Goal: Information Seeking & Learning: Learn about a topic

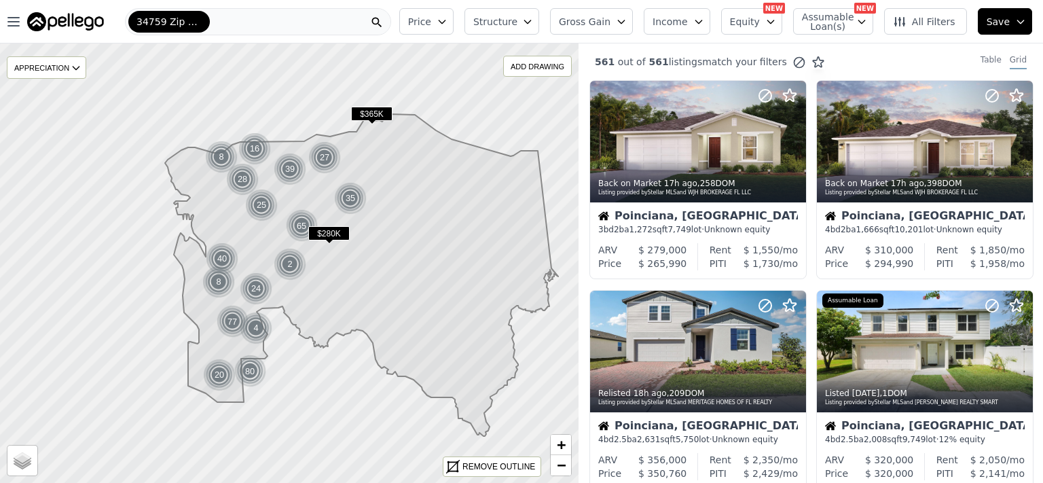
click at [431, 17] on span "Price" at bounding box center [419, 22] width 23 height 14
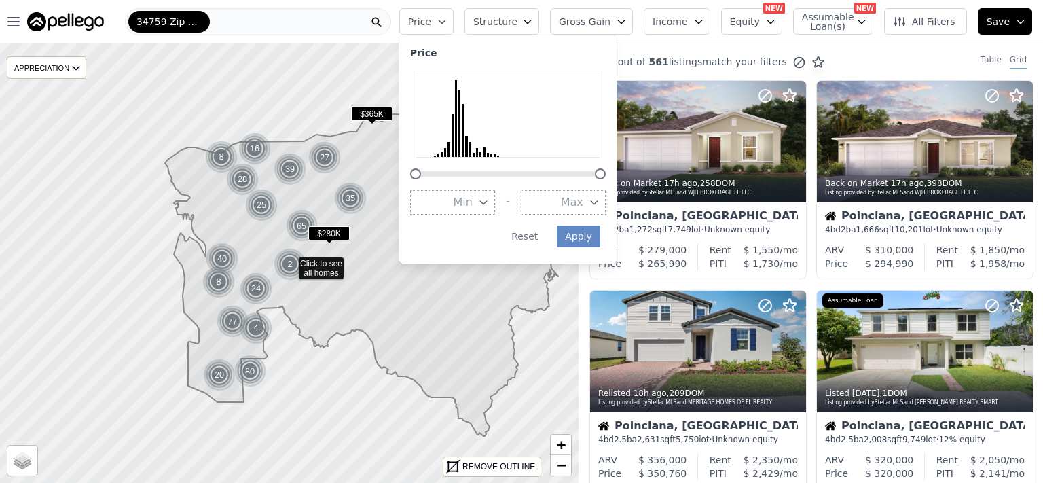
click at [587, 208] on button "Max" at bounding box center [563, 202] width 85 height 24
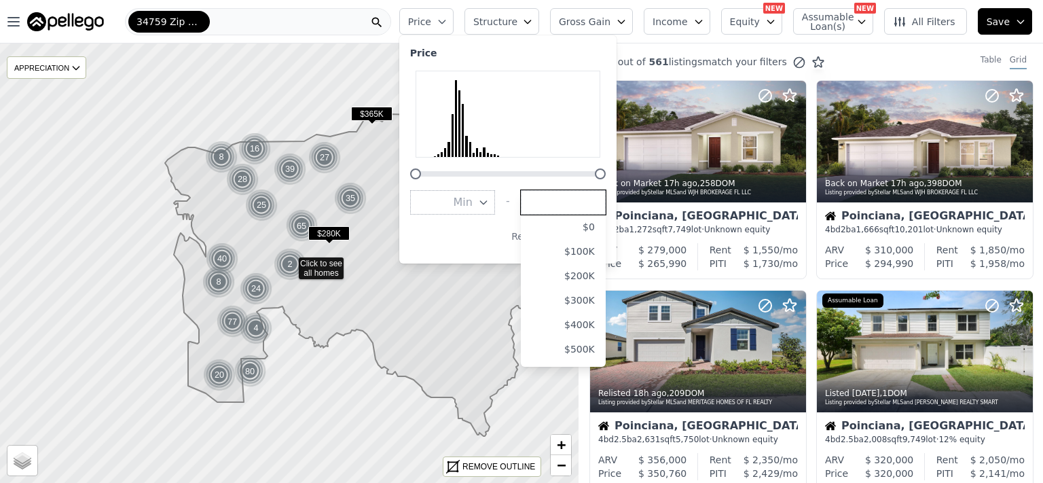
click at [581, 199] on input "number" at bounding box center [563, 202] width 85 height 24
type input "250000"
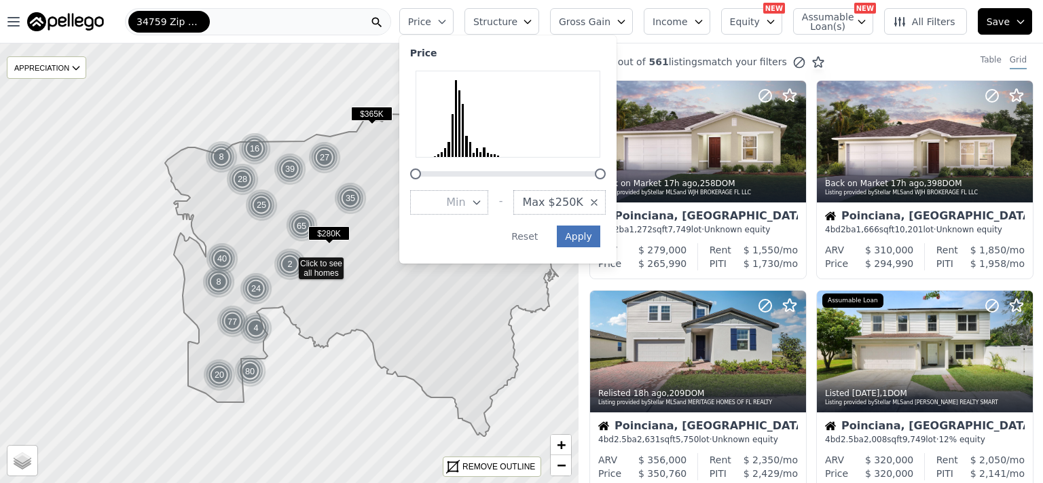
click at [600, 238] on button "Apply" at bounding box center [578, 236] width 43 height 22
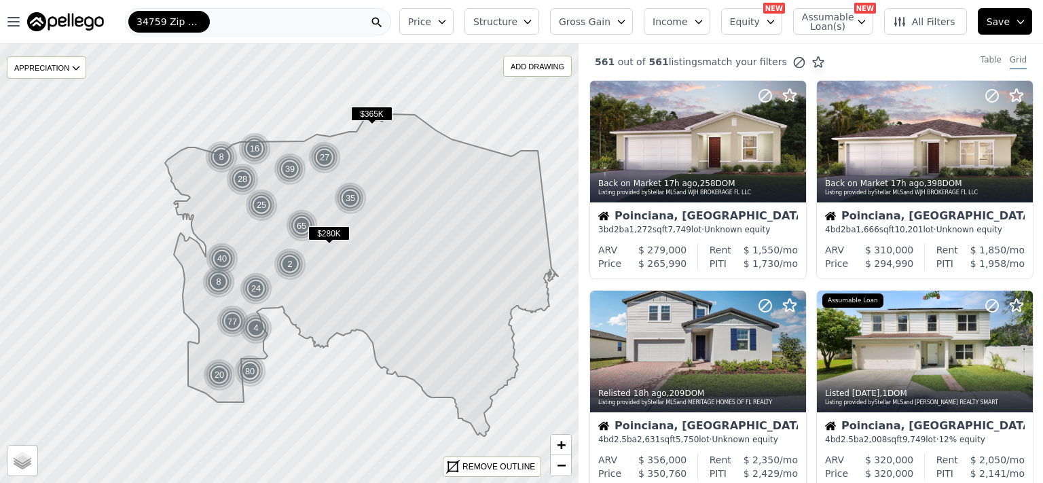
click at [453, 17] on button "Price" at bounding box center [426, 21] width 54 height 26
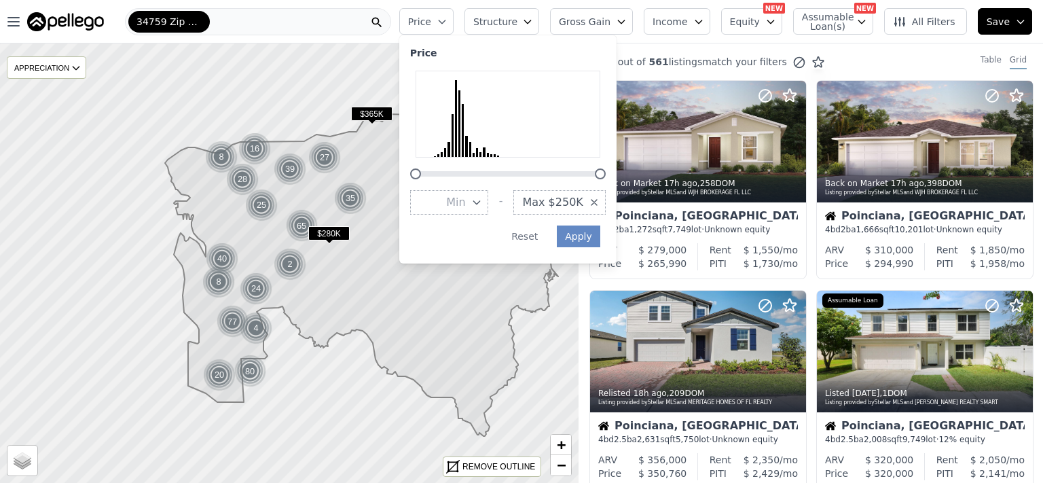
click at [453, 18] on button "Price" at bounding box center [426, 21] width 54 height 26
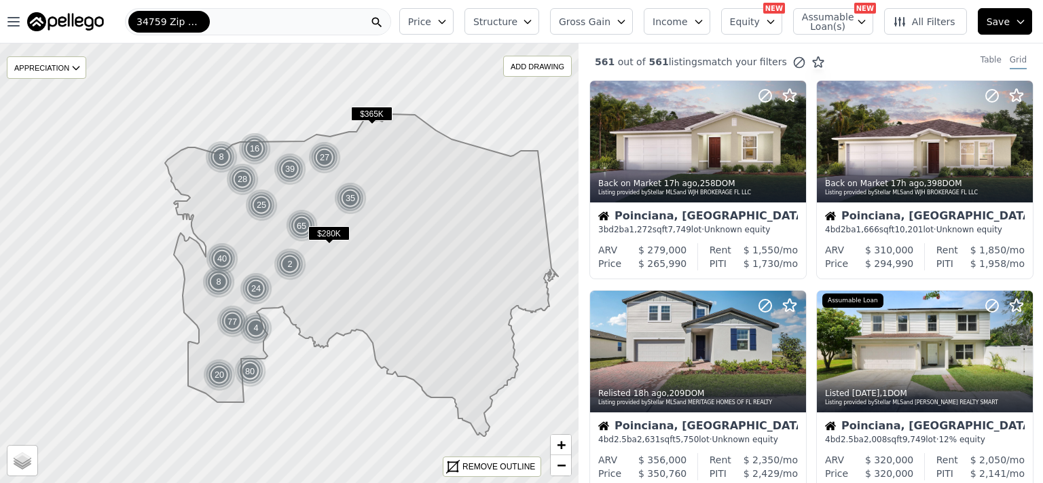
click at [517, 15] on span "Structure" at bounding box center [494, 22] width 43 height 14
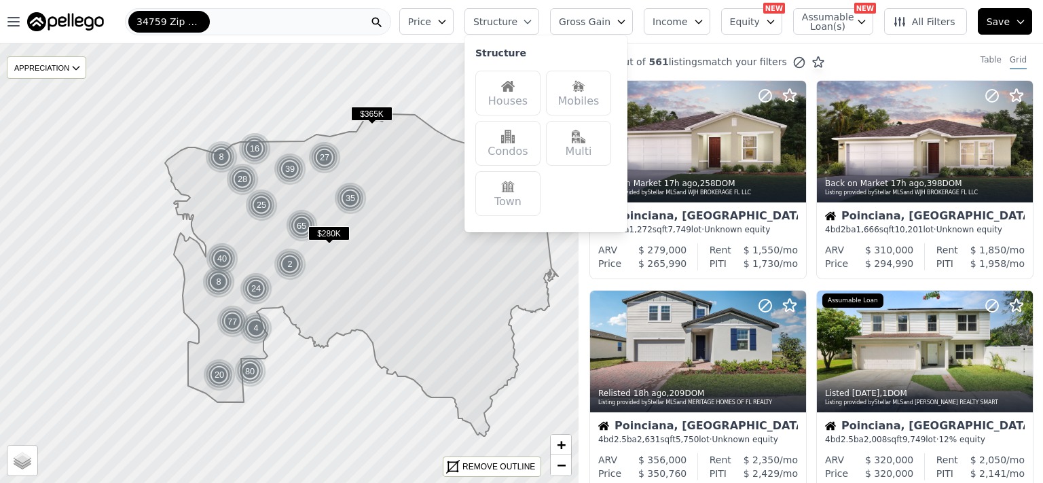
click at [515, 89] on img at bounding box center [508, 86] width 14 height 14
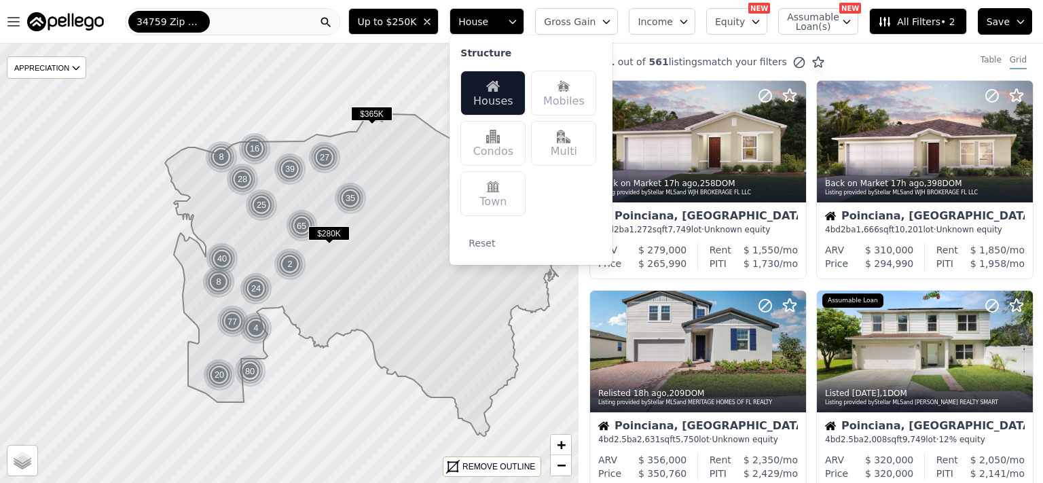
click at [504, 146] on div "Condos" at bounding box center [492, 143] width 65 height 45
click at [500, 185] on img at bounding box center [493, 187] width 14 height 14
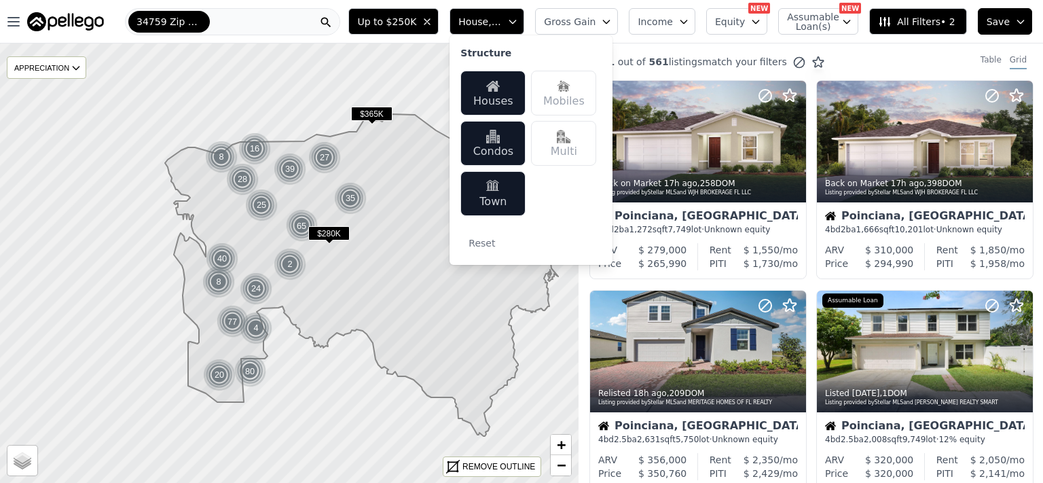
click at [838, 49] on div "561 out of 561 listings match your filters Table Grid" at bounding box center [810, 61] width 464 height 37
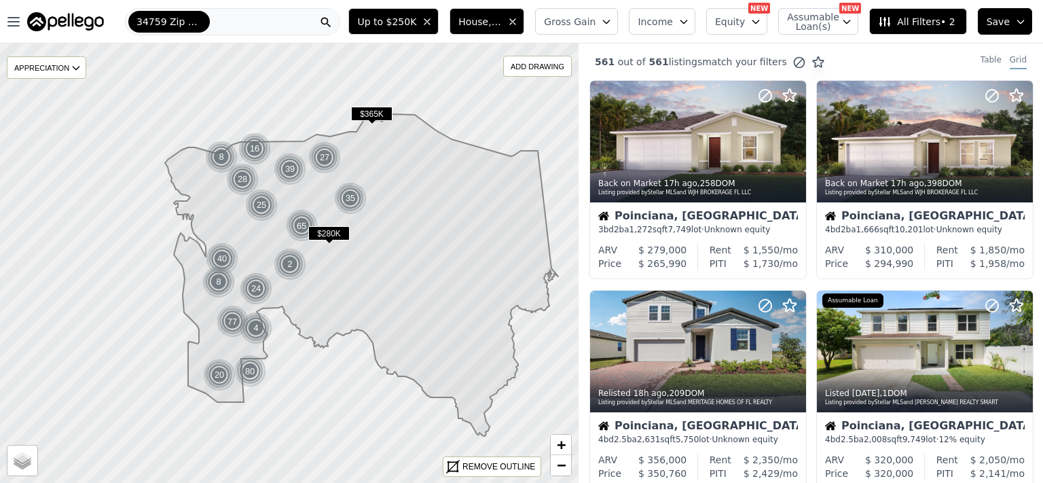
click at [1011, 26] on button "Save" at bounding box center [1004, 21] width 54 height 26
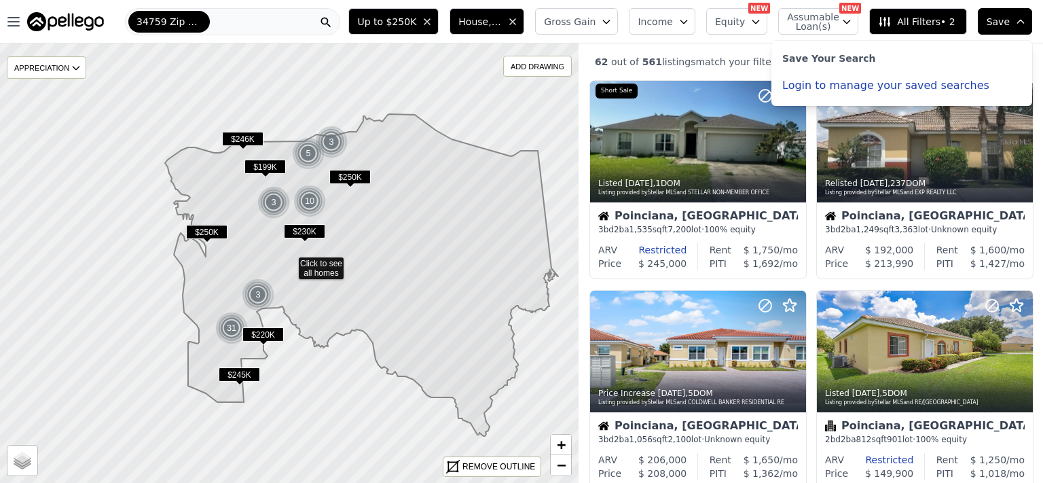
click at [704, 39] on div "Up to $250K House, Condominium, Townhouse Gross Gain Income Equity NEW Assumabl…" at bounding box center [693, 21] width 700 height 43
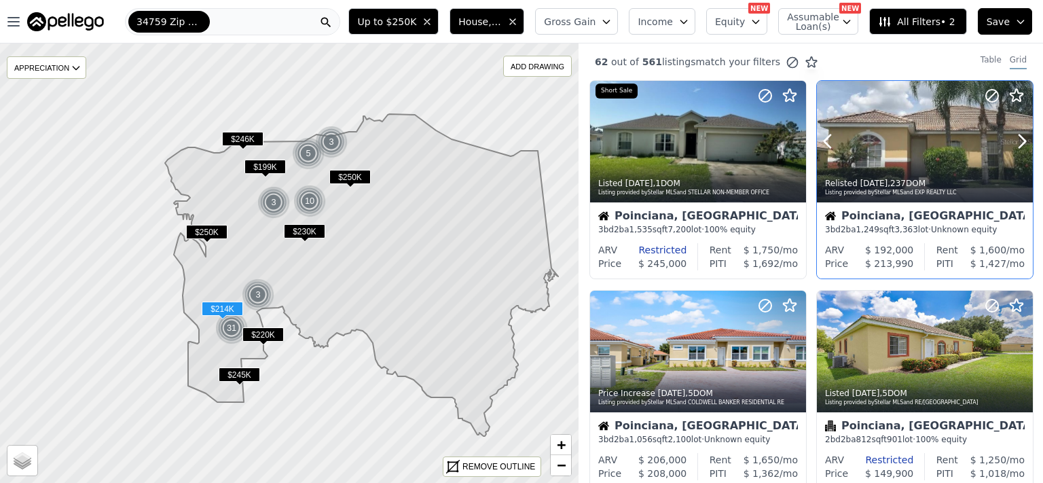
click at [916, 143] on div at bounding box center [925, 142] width 216 height 122
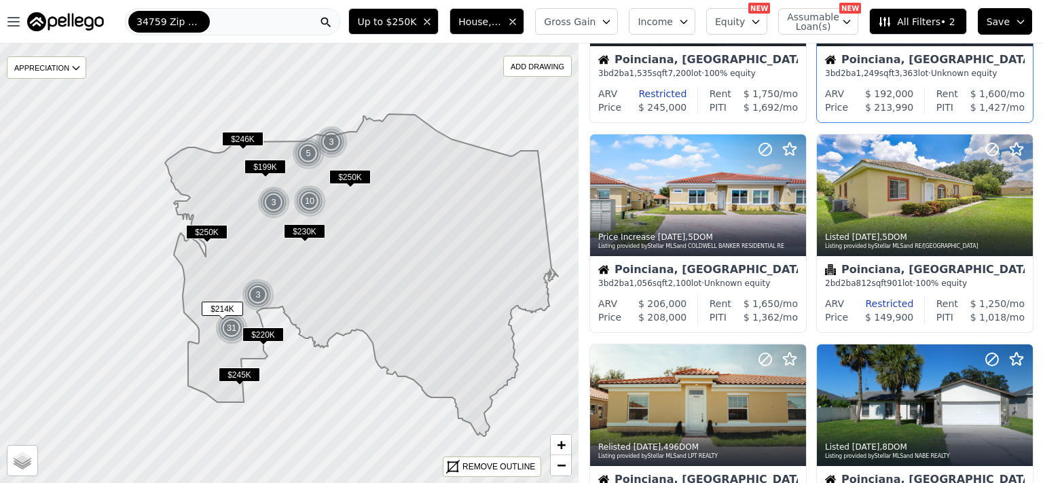
scroll to position [176, 0]
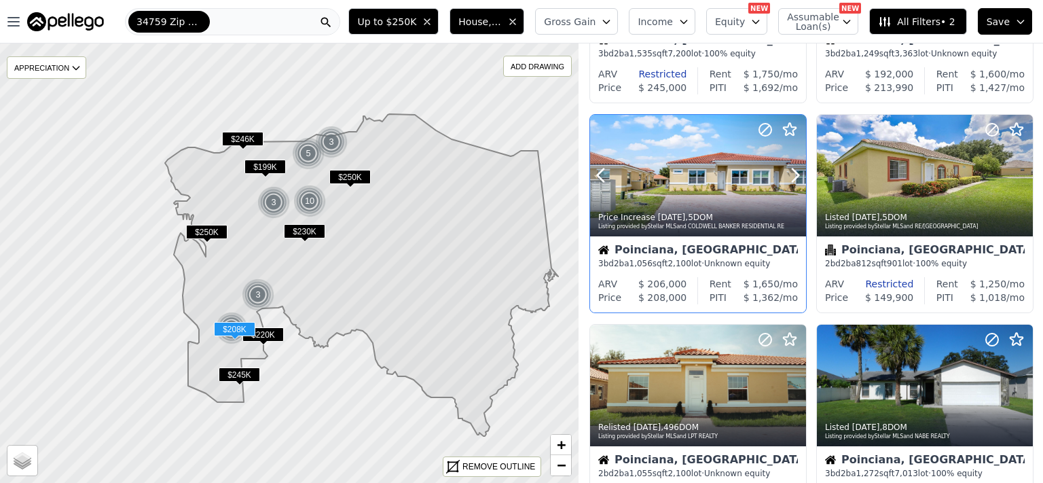
click at [662, 179] on div at bounding box center [698, 176] width 216 height 122
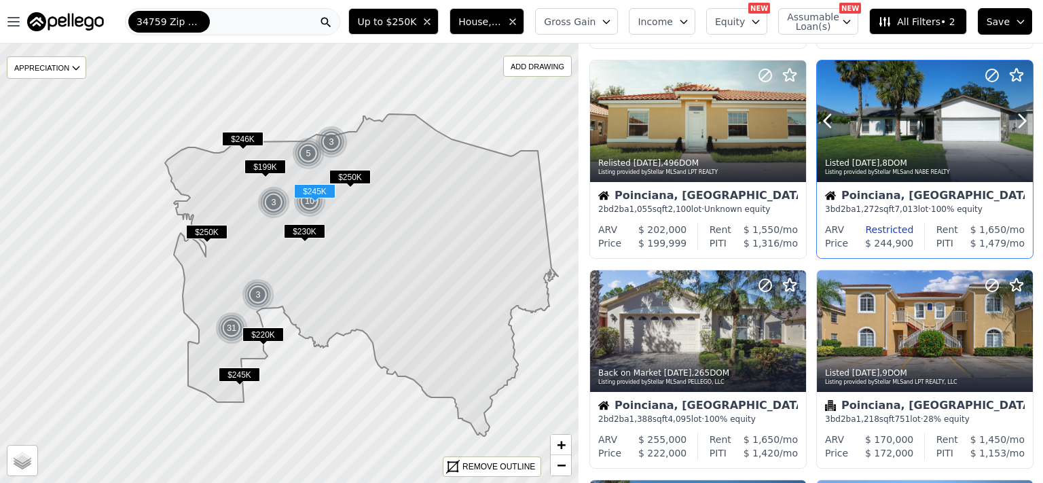
scroll to position [528, 0]
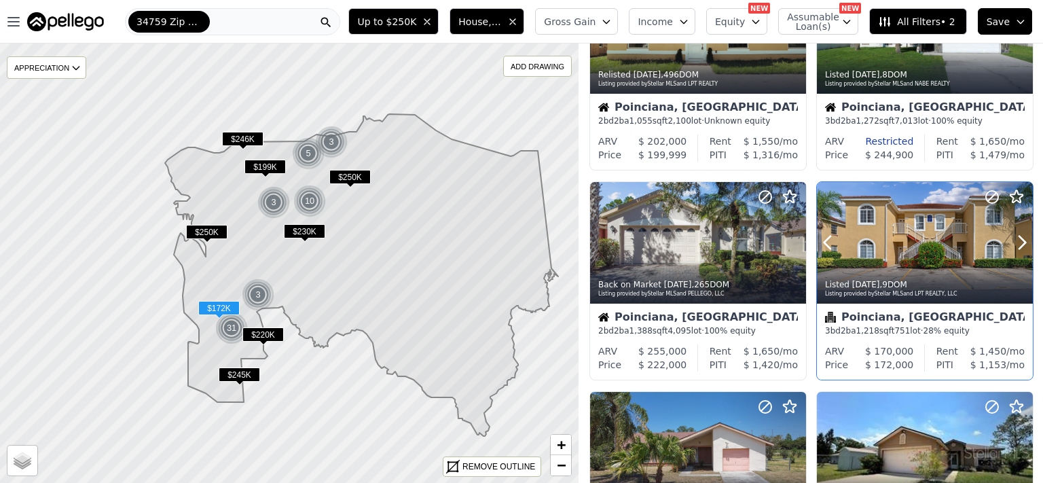
click at [925, 238] on div at bounding box center [925, 243] width 216 height 122
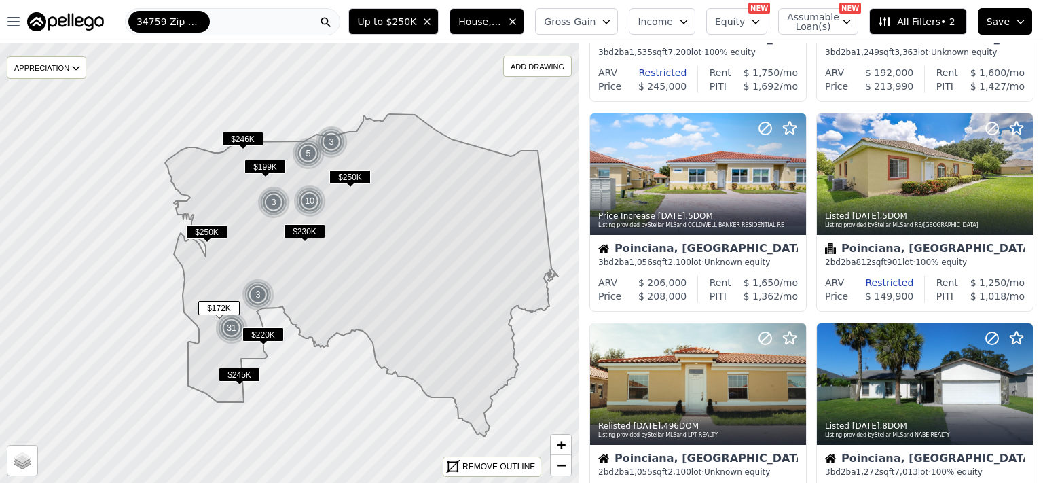
scroll to position [88, 0]
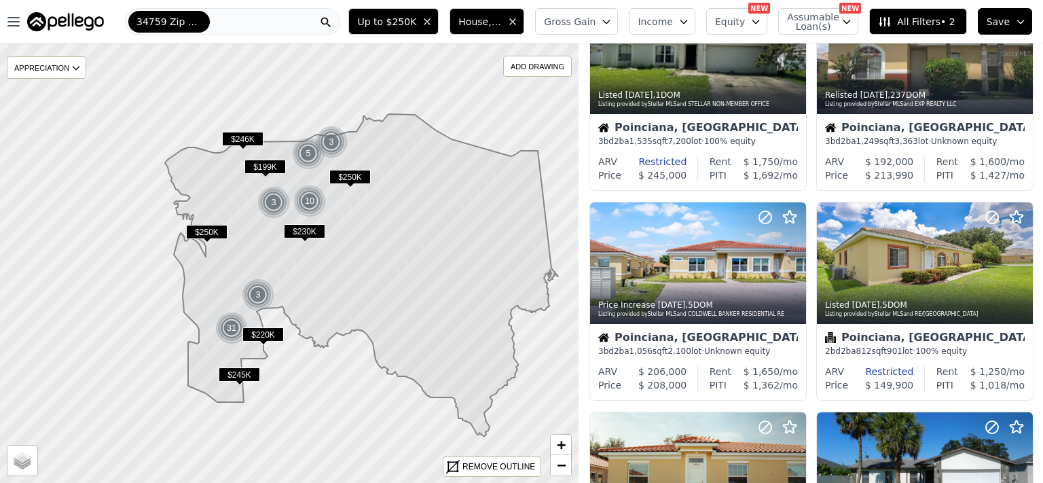
click at [910, 26] on span "All Filters • 2" at bounding box center [916, 22] width 77 height 14
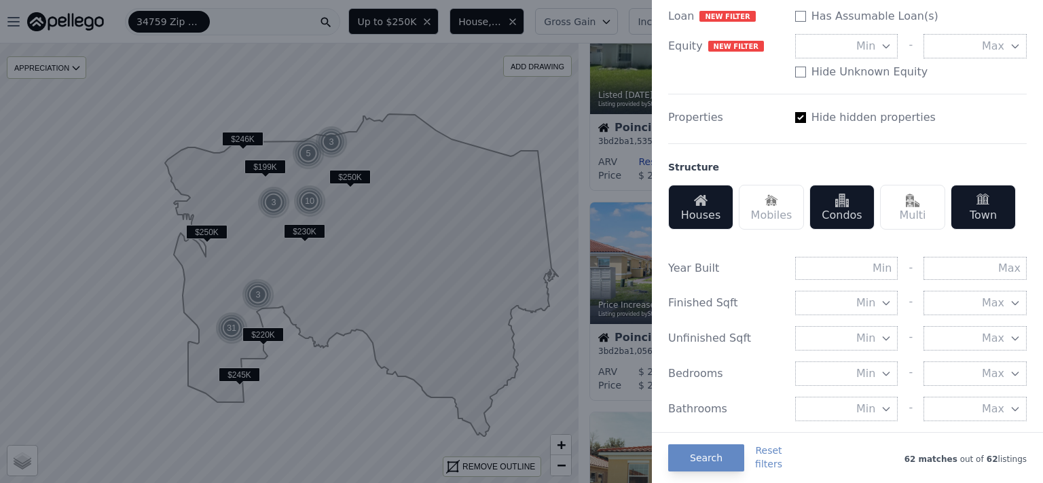
scroll to position [0, 0]
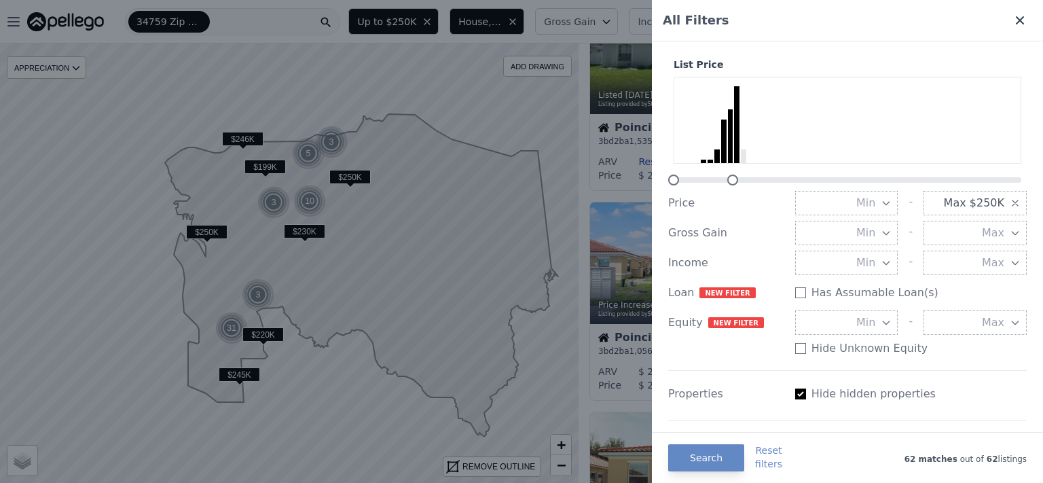
click at [1015, 20] on icon at bounding box center [1019, 20] width 8 height 8
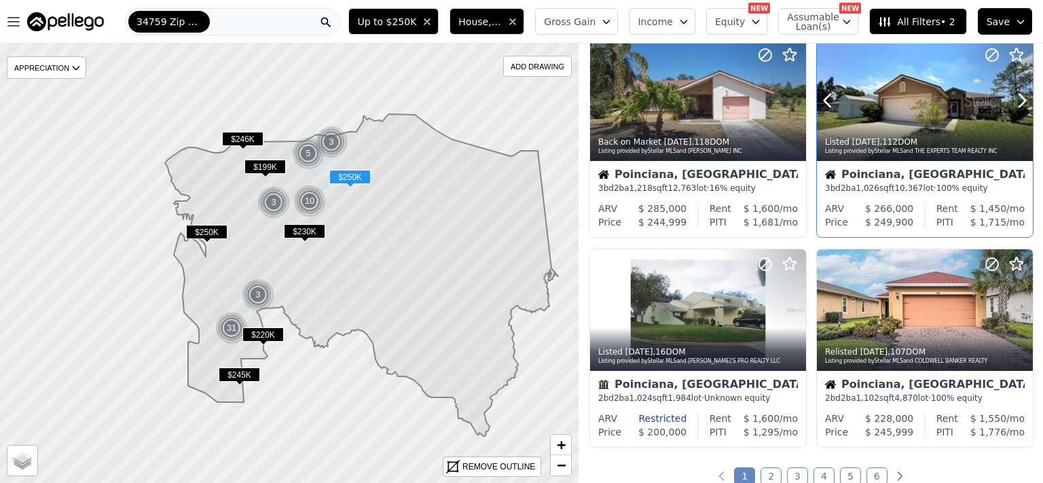
scroll to position [968, 0]
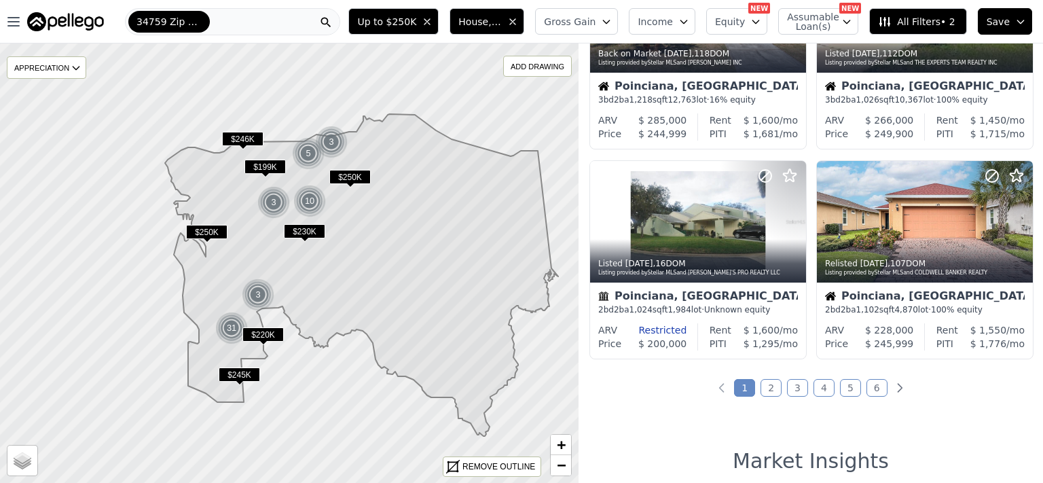
click at [768, 390] on link "2" at bounding box center [770, 388] width 21 height 18
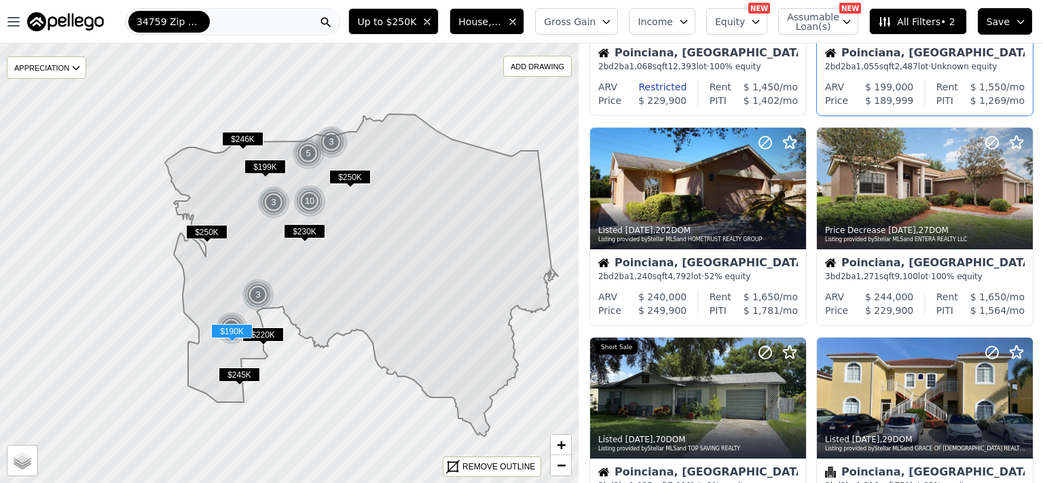
scroll to position [616, 0]
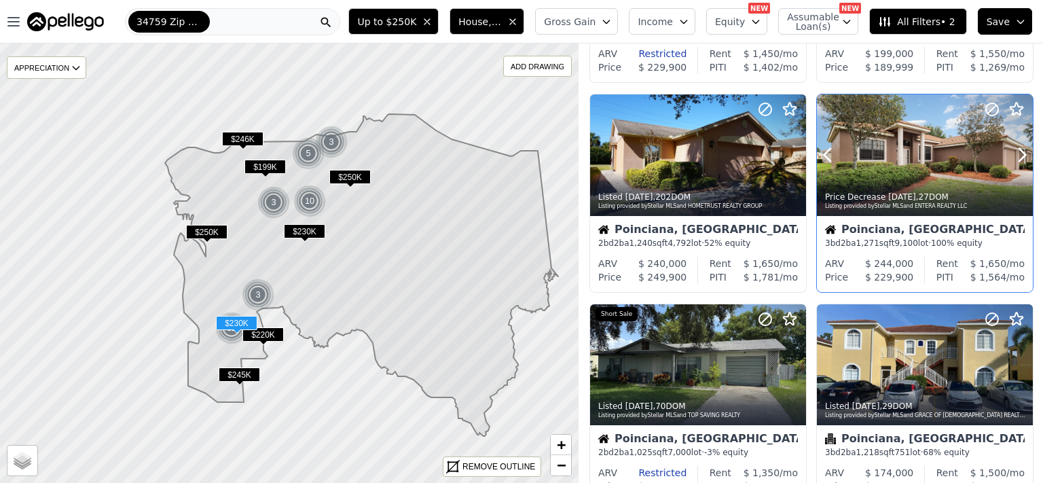
click at [973, 162] on div at bounding box center [989, 137] width 87 height 87
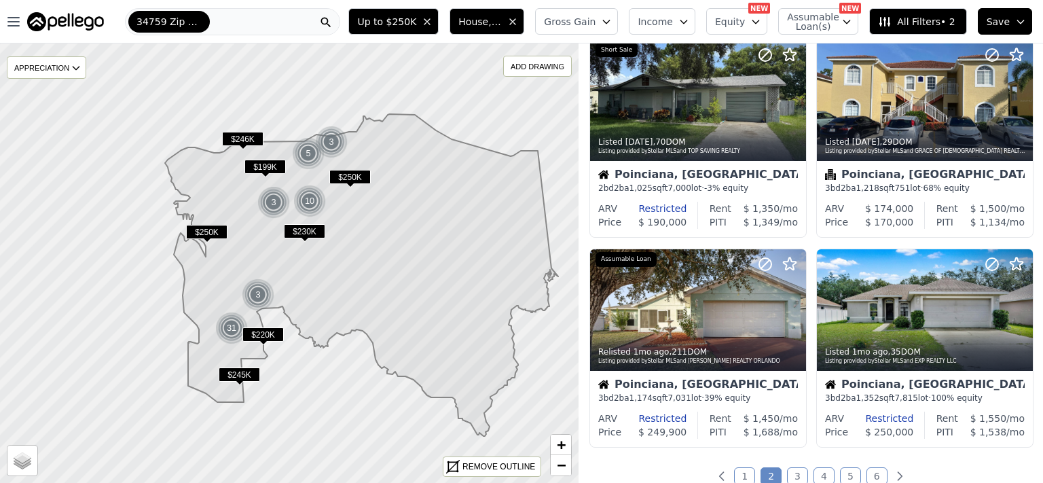
scroll to position [968, 0]
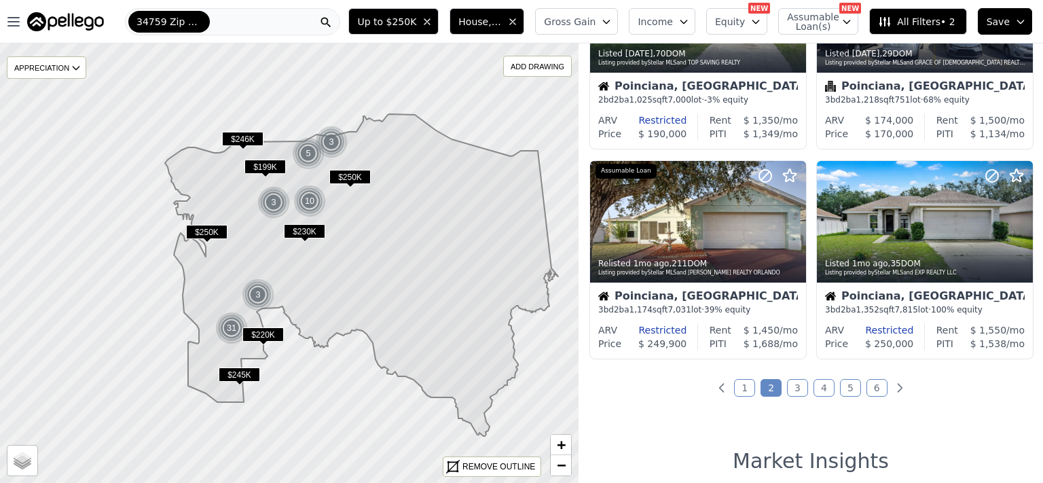
click at [792, 389] on link "3" at bounding box center [797, 388] width 21 height 18
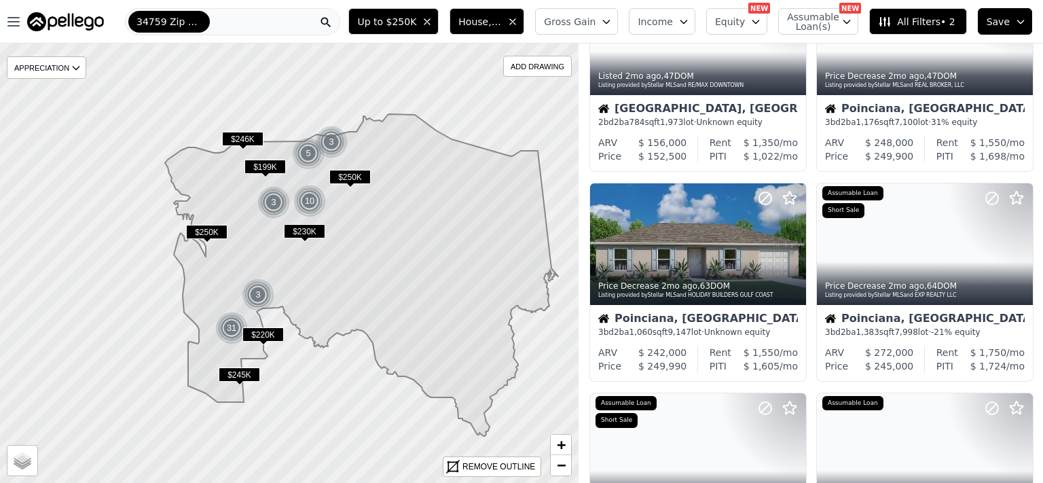
scroll to position [528, 0]
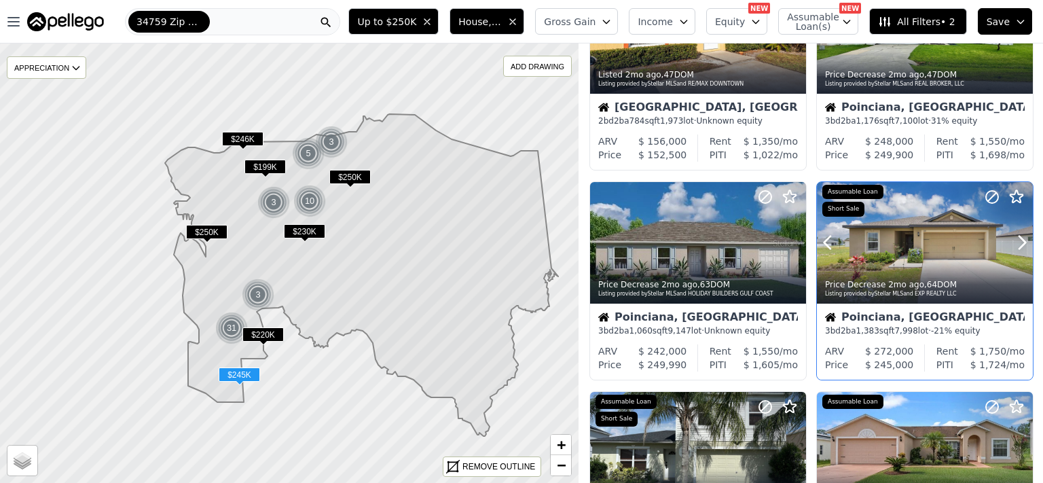
click at [927, 230] on div at bounding box center [925, 243] width 216 height 122
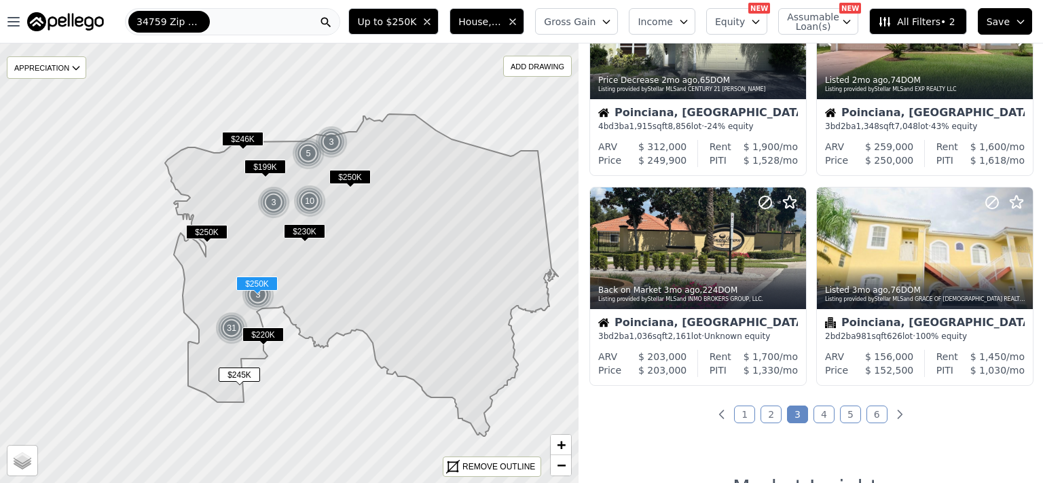
scroll to position [968, 0]
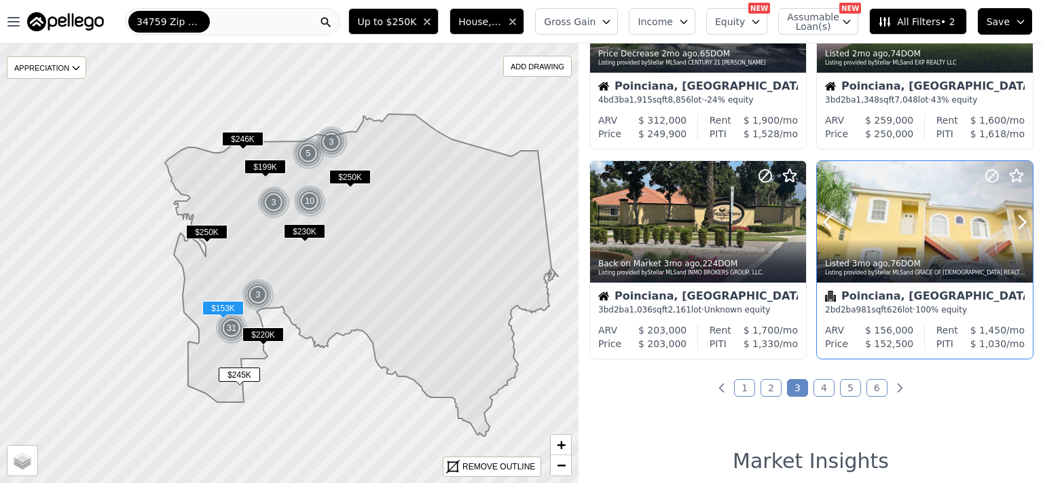
click at [902, 235] on div at bounding box center [925, 222] width 216 height 122
click at [813, 388] on link "4" at bounding box center [823, 388] width 21 height 18
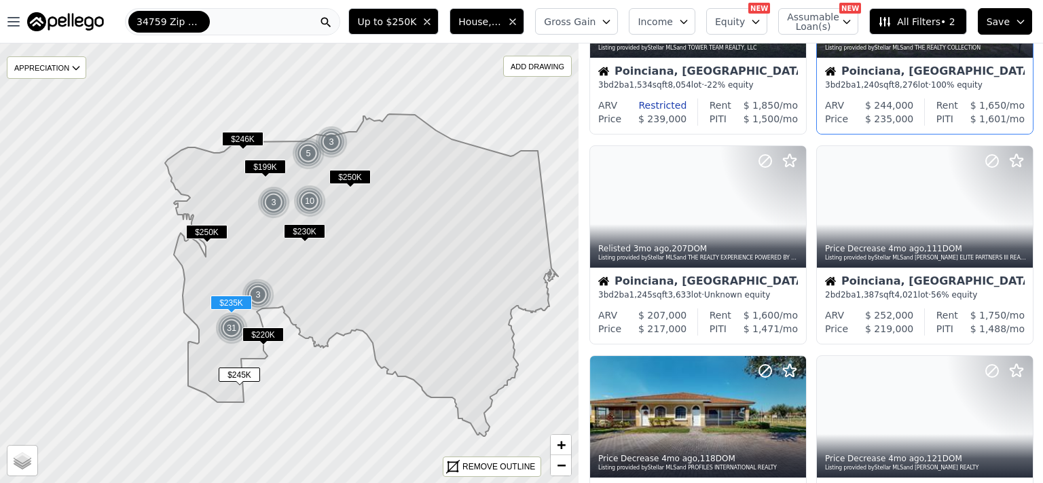
scroll to position [176, 0]
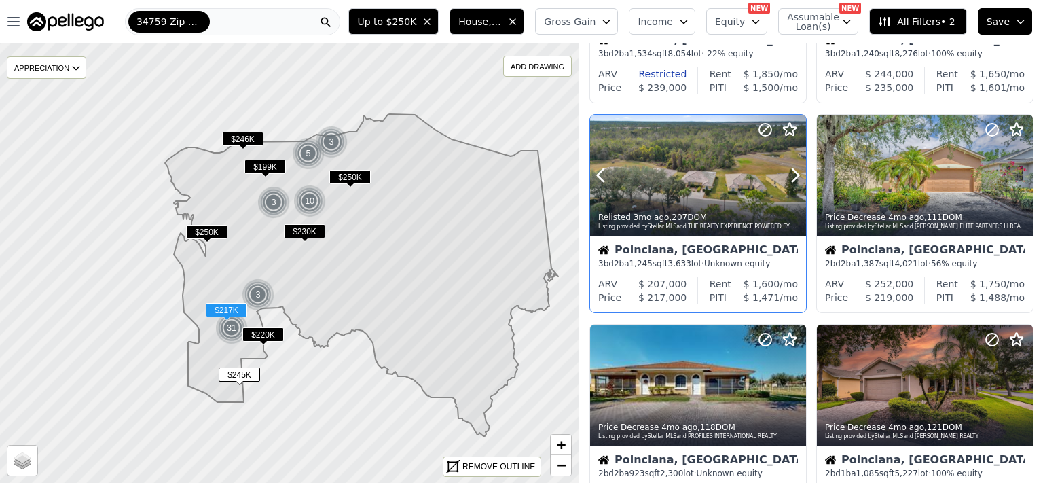
click at [682, 184] on div at bounding box center [698, 176] width 216 height 122
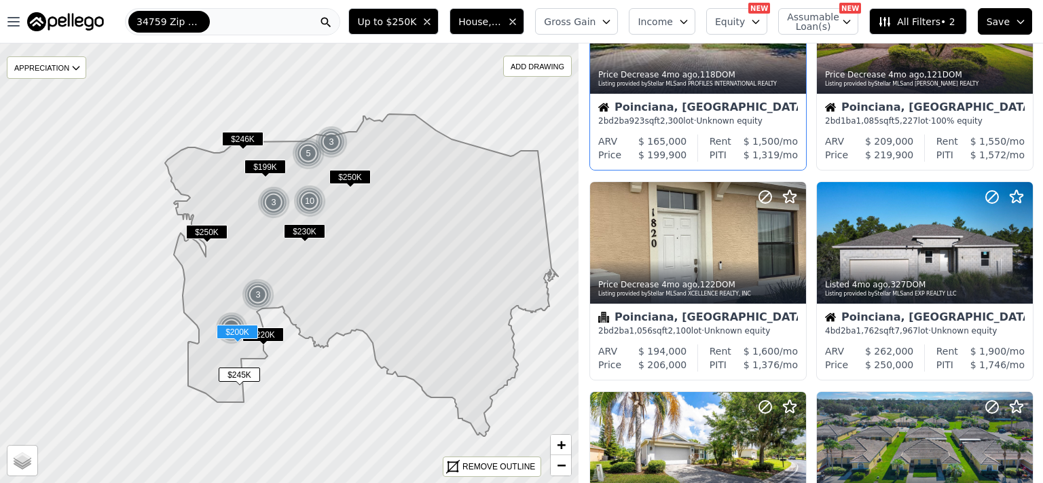
scroll to position [616, 0]
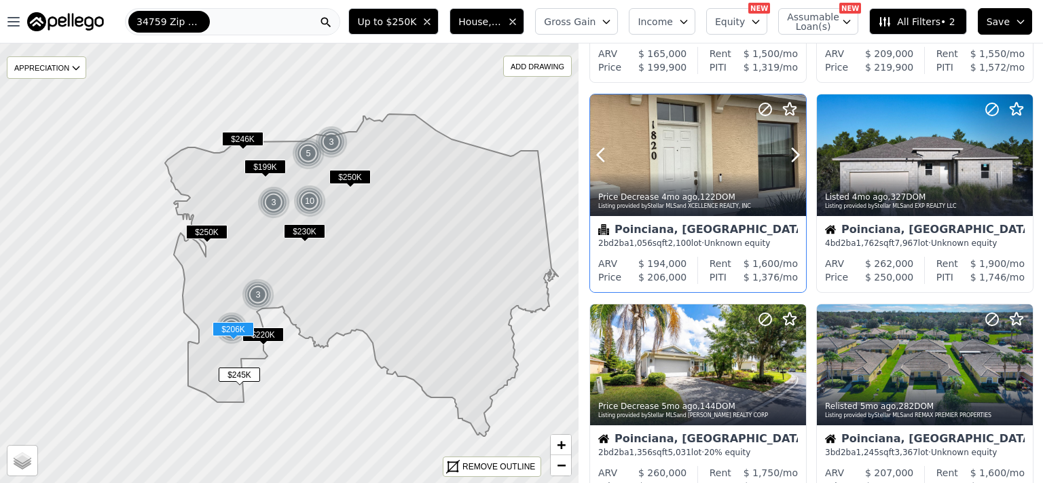
click at [655, 147] on div at bounding box center [698, 155] width 216 height 122
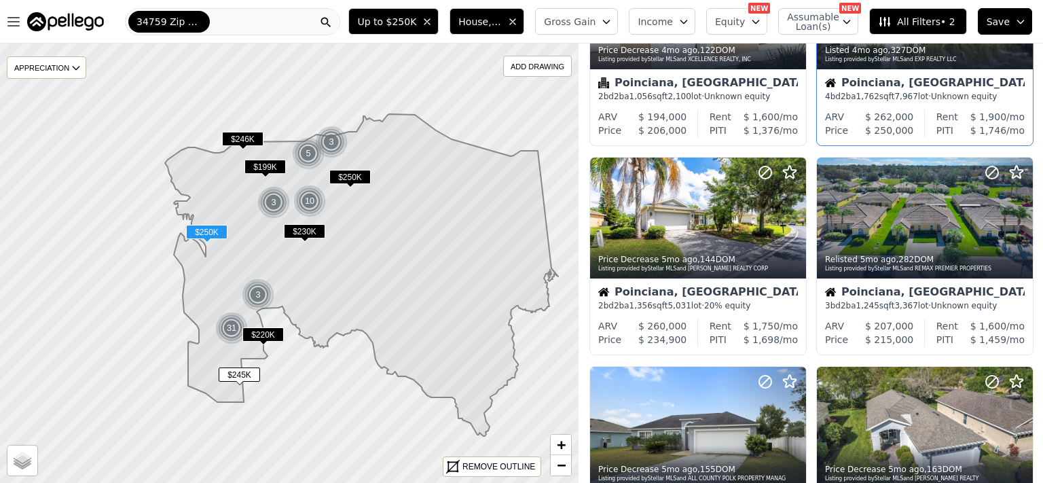
scroll to position [791, 0]
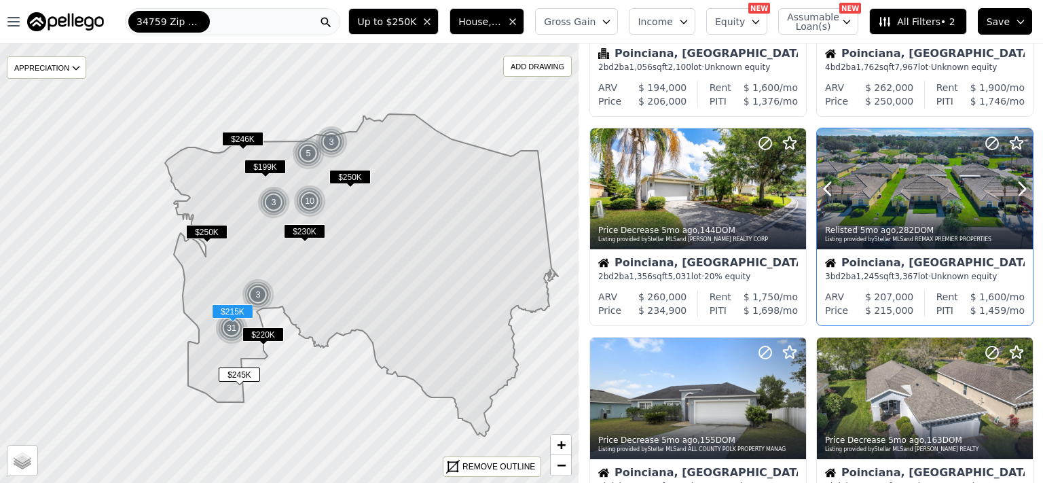
click at [928, 199] on div at bounding box center [925, 189] width 216 height 122
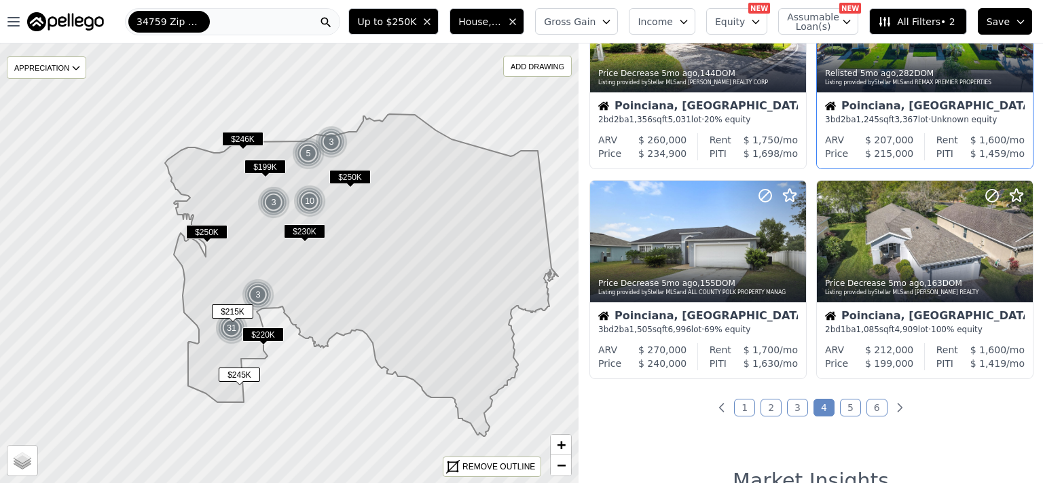
scroll to position [968, 0]
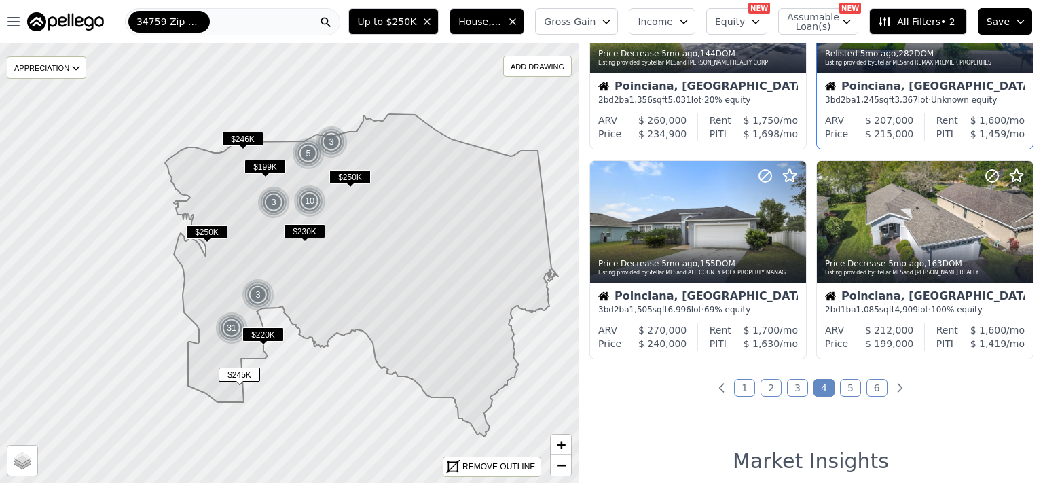
click at [842, 392] on link "5" at bounding box center [850, 388] width 21 height 18
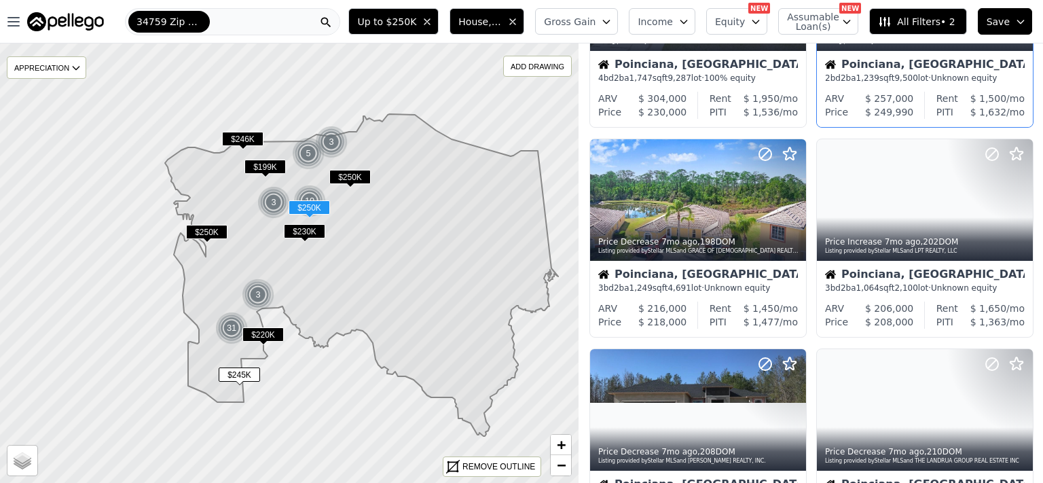
scroll to position [176, 0]
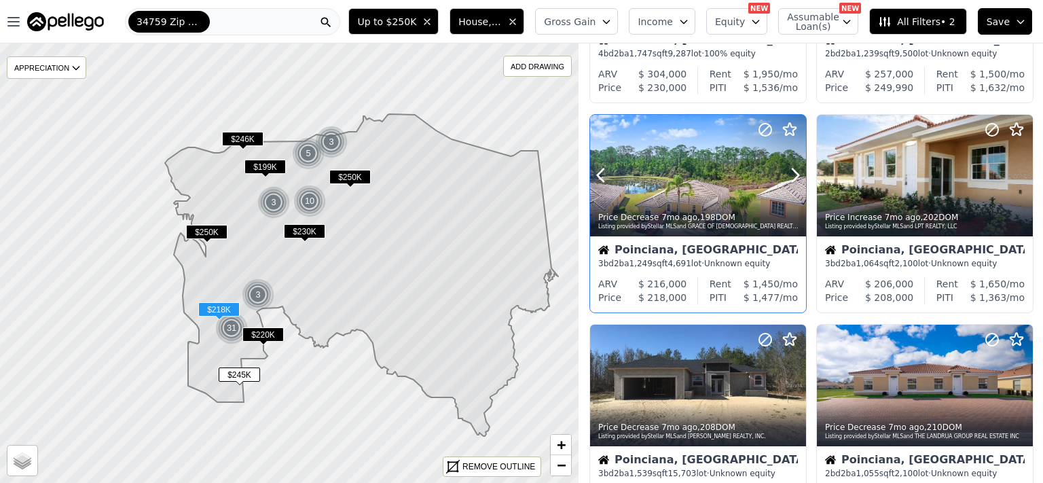
click at [684, 171] on div at bounding box center [698, 176] width 216 height 122
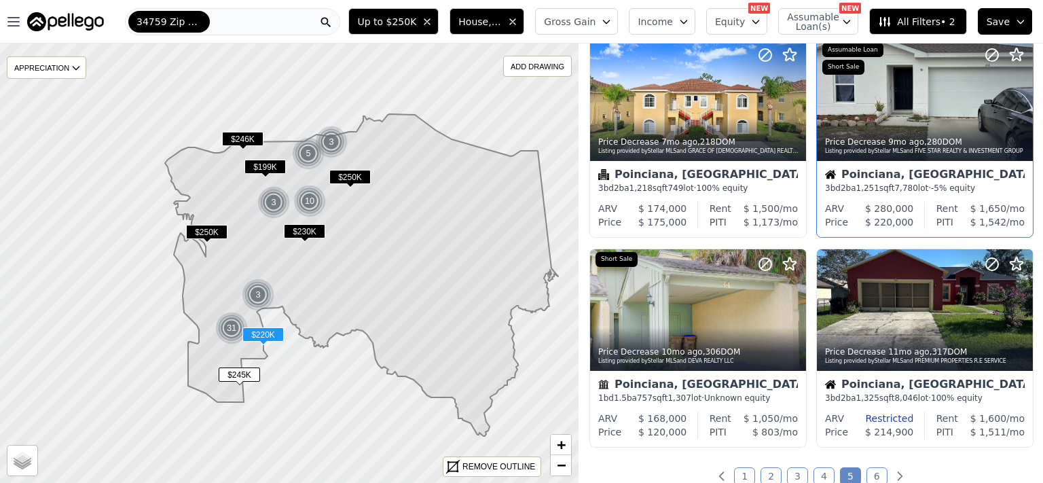
scroll to position [968, 0]
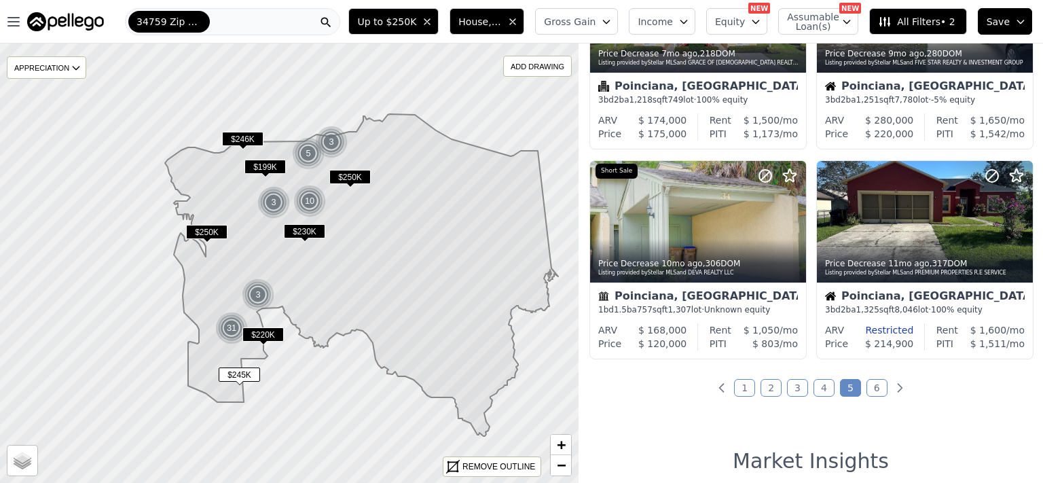
drag, startPoint x: 863, startPoint y: 388, endPoint x: 891, endPoint y: 364, distance: 36.1
click at [866, 388] on link "6" at bounding box center [876, 388] width 21 height 18
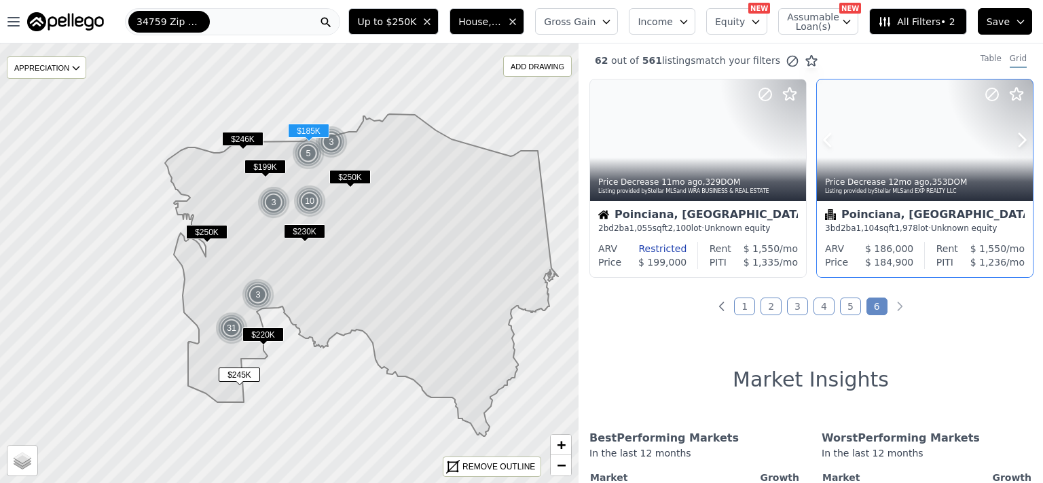
scroll to position [0, 0]
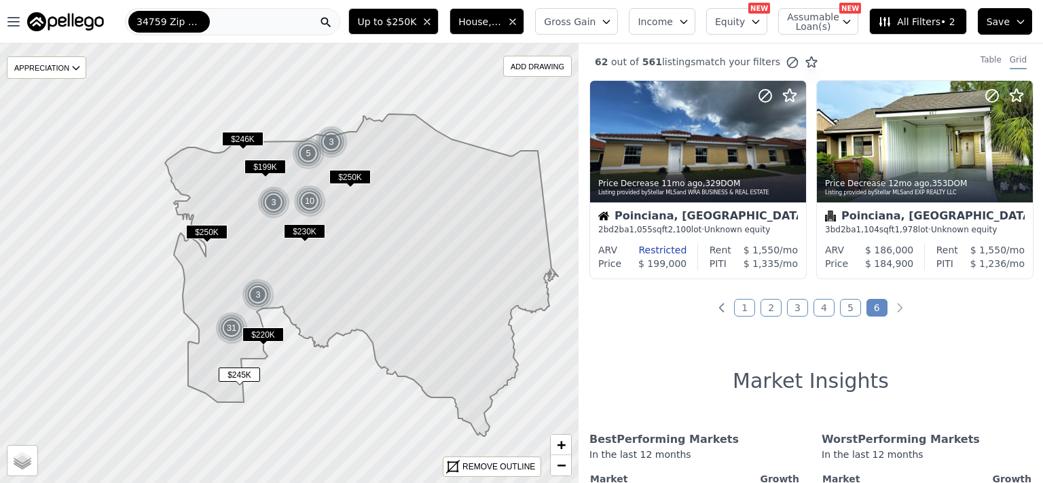
click at [502, 18] on span "House, Condominium, Townhouse" at bounding box center [479, 22] width 43 height 14
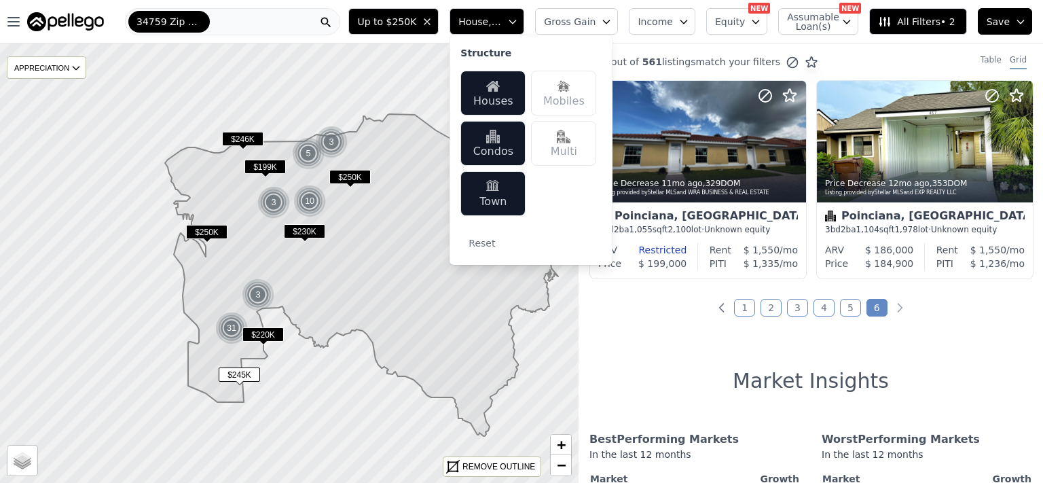
click at [500, 136] on img at bounding box center [493, 137] width 14 height 14
click at [525, 198] on div "Town" at bounding box center [492, 193] width 65 height 45
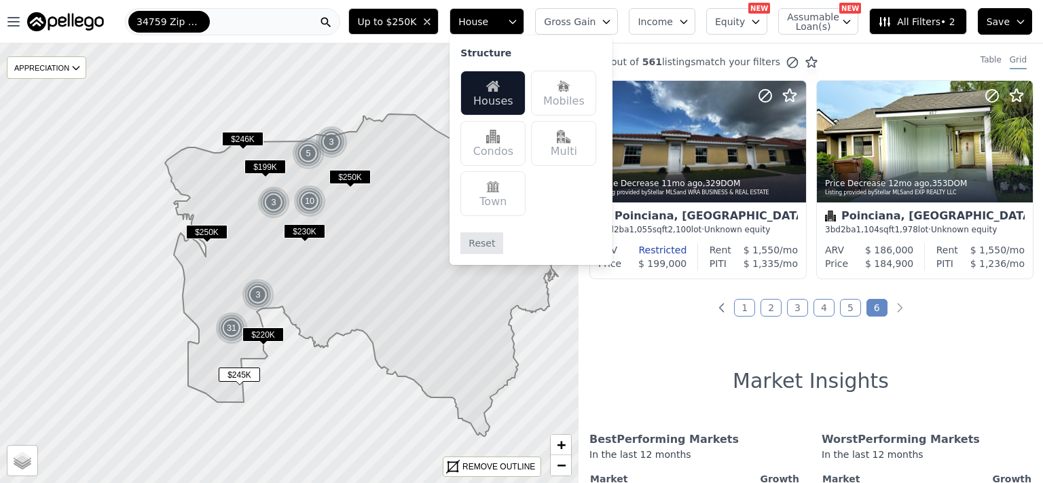
click at [503, 248] on button "Reset" at bounding box center [481, 243] width 43 height 22
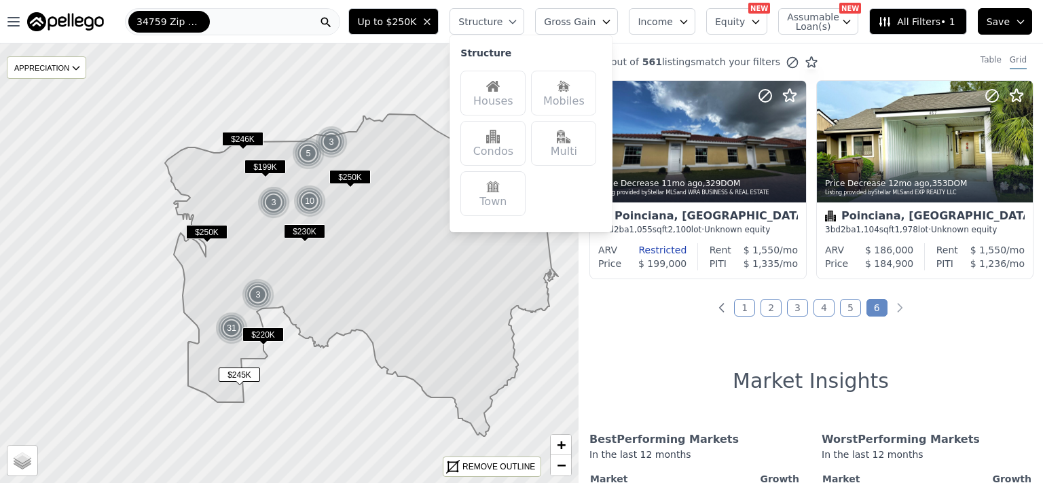
click at [515, 102] on div "Houses" at bounding box center [492, 93] width 65 height 45
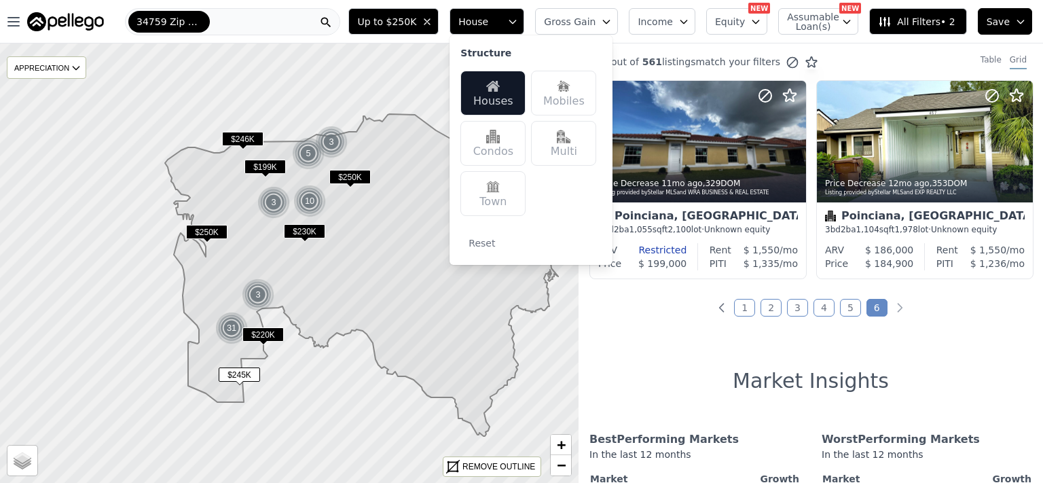
click at [1009, 19] on span "Save" at bounding box center [997, 22] width 23 height 14
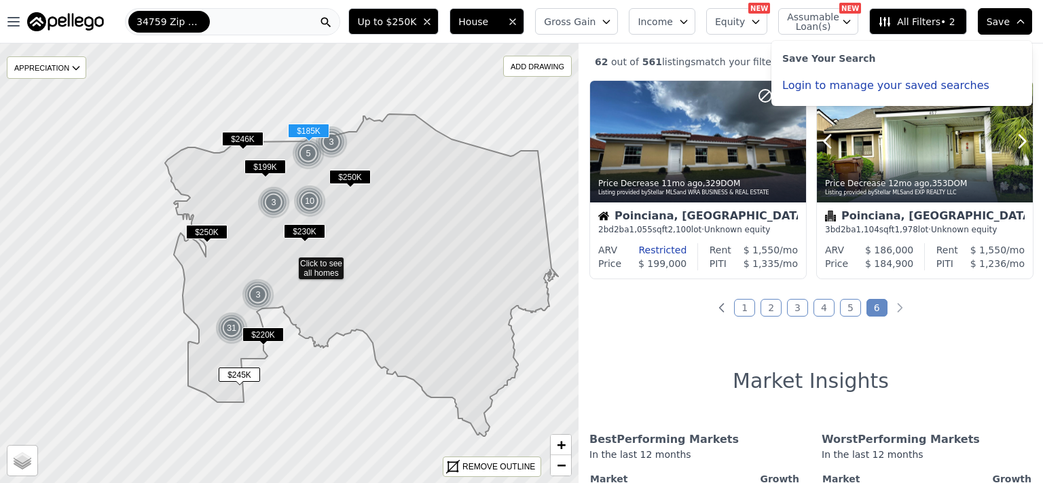
click at [969, 162] on div at bounding box center [925, 171] width 216 height 24
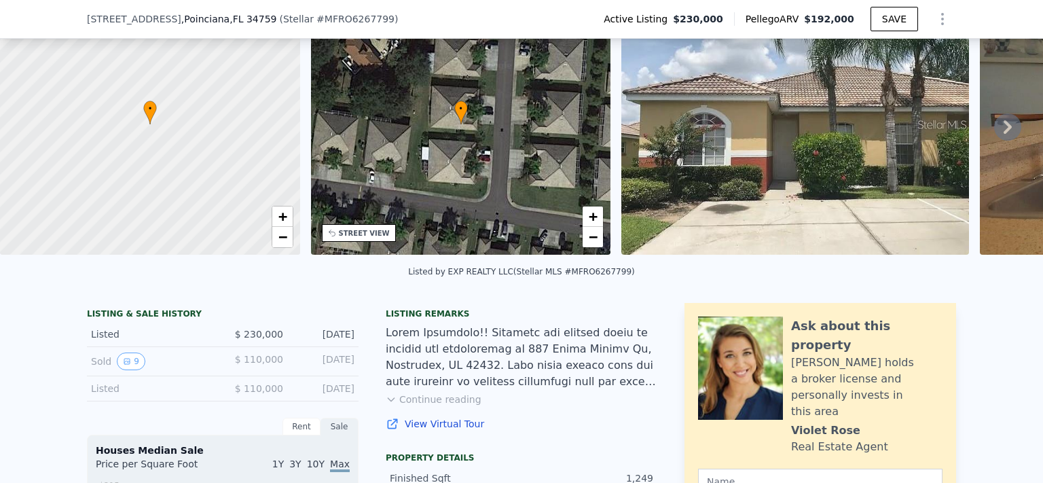
scroll to position [171, 0]
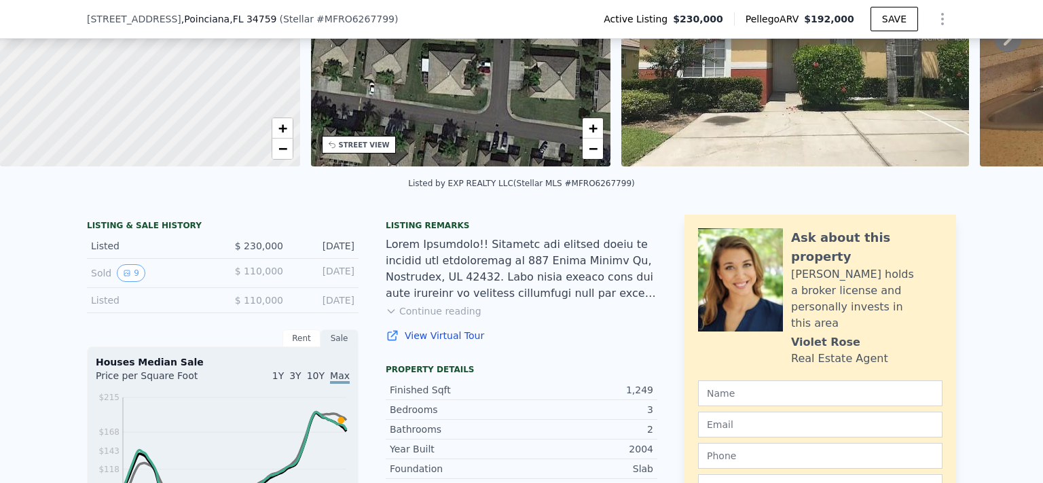
click at [428, 318] on button "Continue reading" at bounding box center [434, 311] width 96 height 14
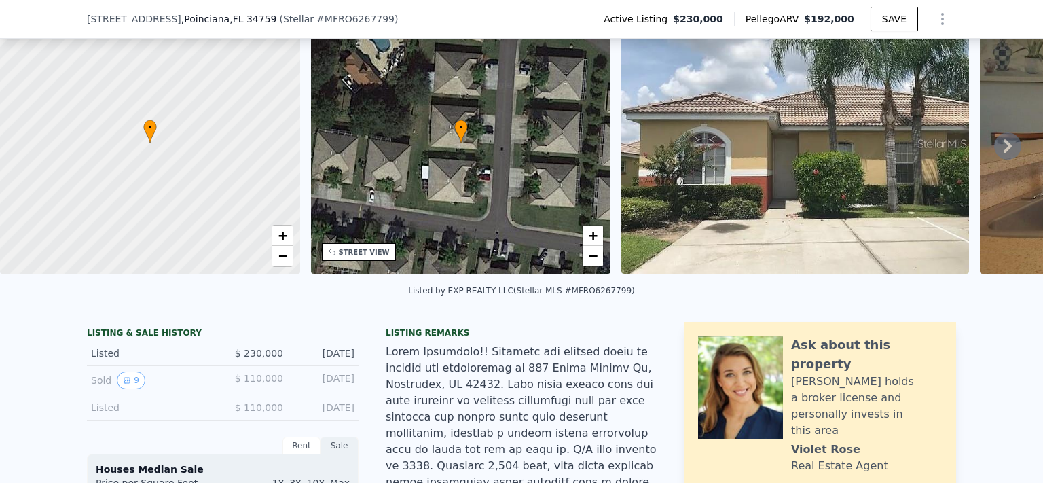
scroll to position [59, 0]
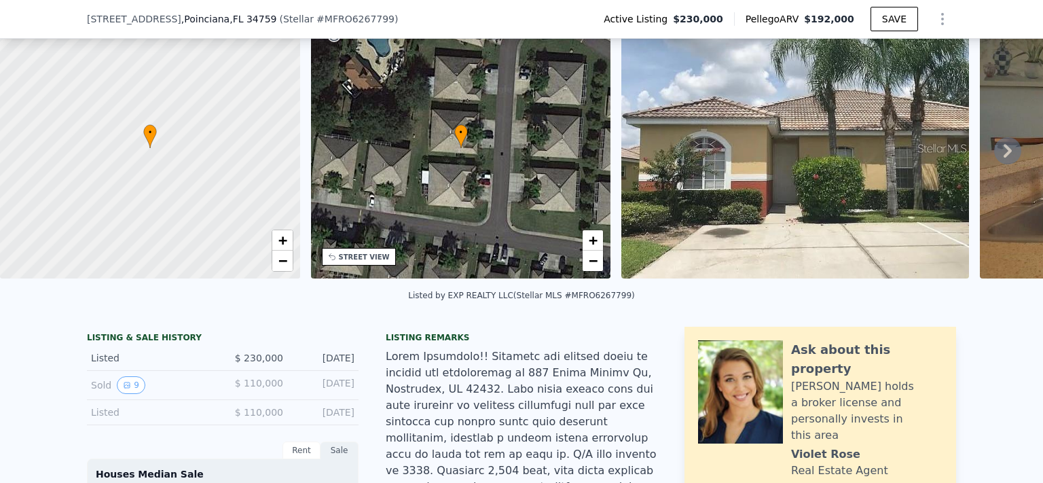
click at [551, 52] on div "• + −" at bounding box center [461, 148] width 300 height 261
click at [577, 312] on div "Listed by EXP REALTY LLC (Stellar MLS #MFRO6267799)" at bounding box center [521, 299] width 1043 height 33
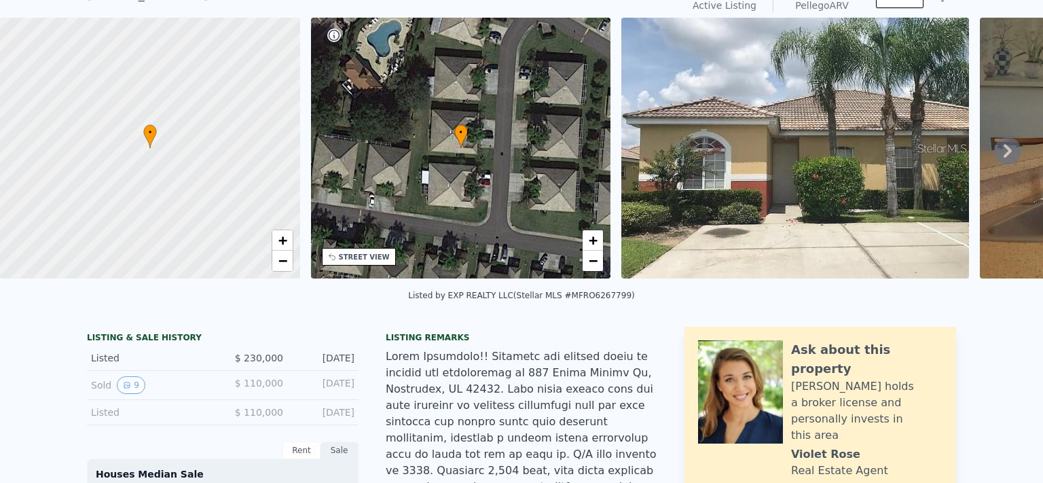
click at [745, 181] on img at bounding box center [795, 148] width 348 height 261
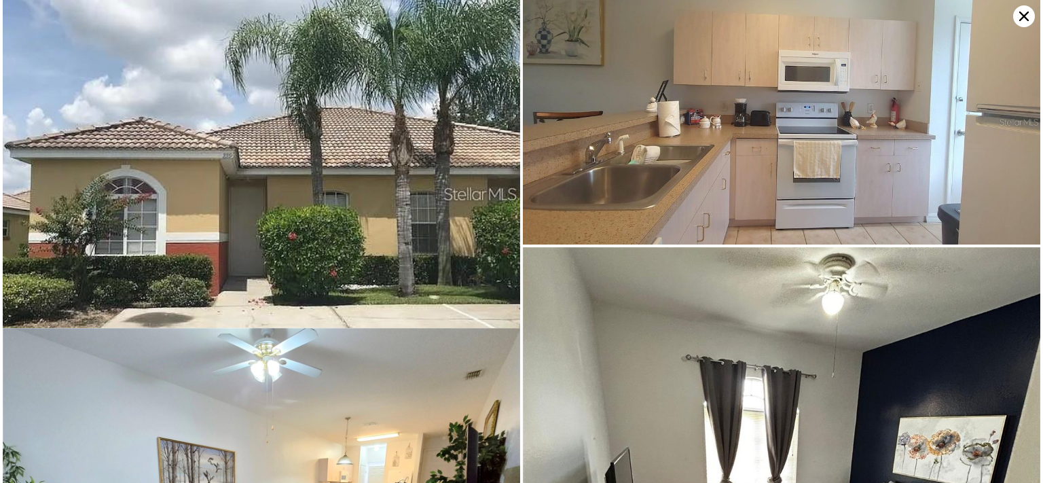
scroll to position [0, 0]
click at [1020, 20] on icon at bounding box center [1024, 17] width 10 height 10
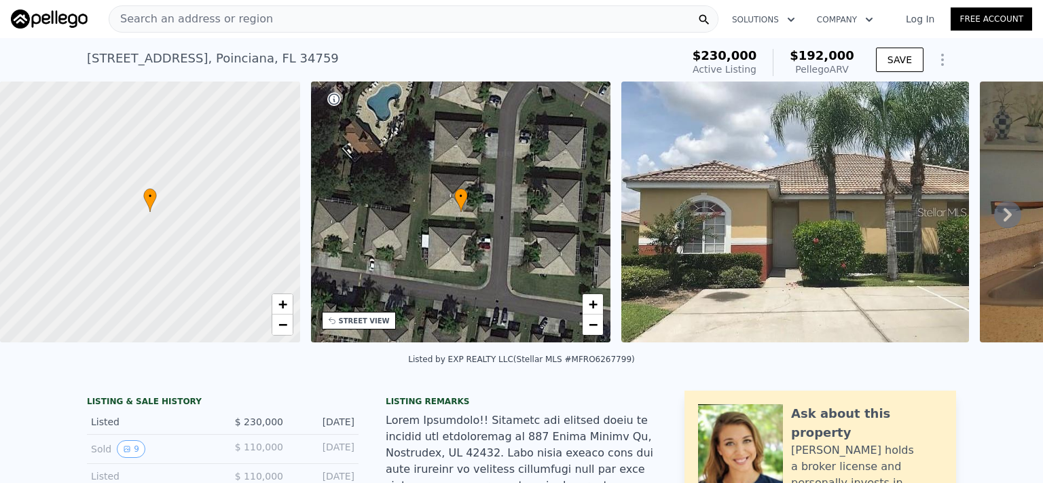
click at [936, 58] on icon "Show Options" at bounding box center [942, 60] width 16 height 16
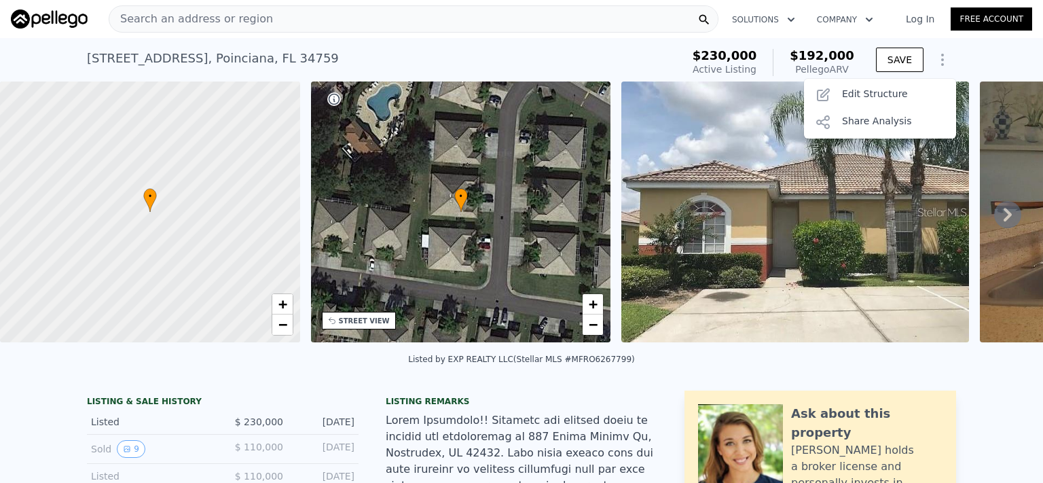
click at [601, 50] on div "259 GRAND RAPIDS DRIVE , Poinciana , FL 34759 Active at $230k (~ARV $192k )" at bounding box center [381, 62] width 589 height 38
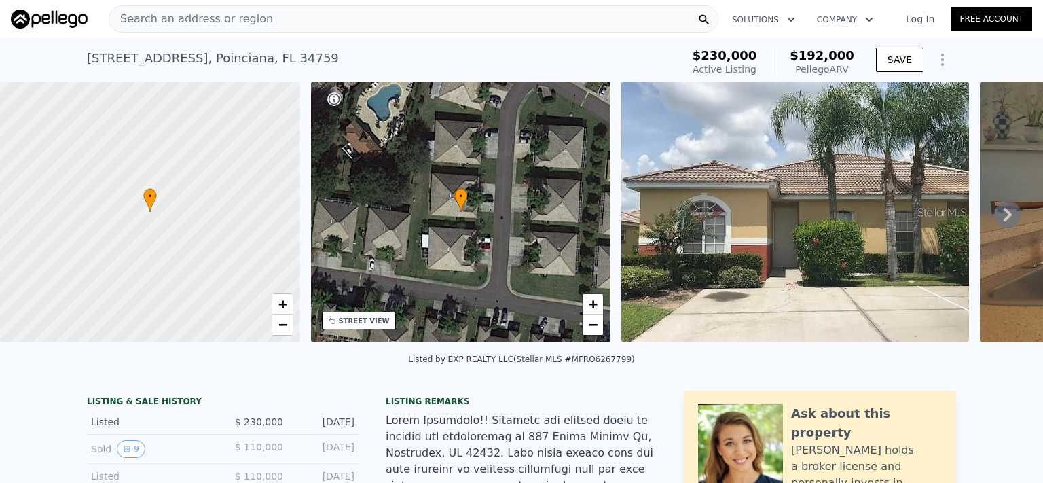
click at [994, 218] on icon at bounding box center [1007, 214] width 27 height 27
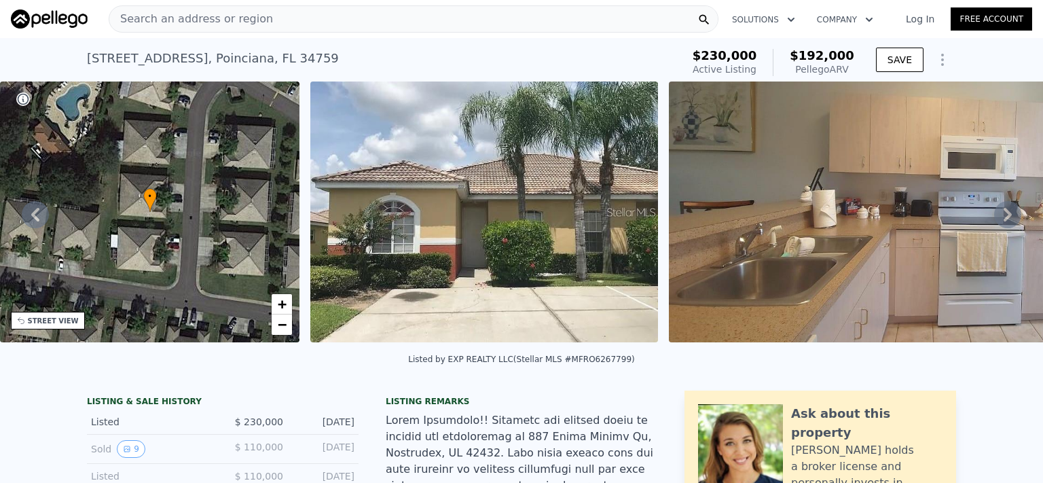
click at [994, 219] on icon at bounding box center [1007, 214] width 27 height 27
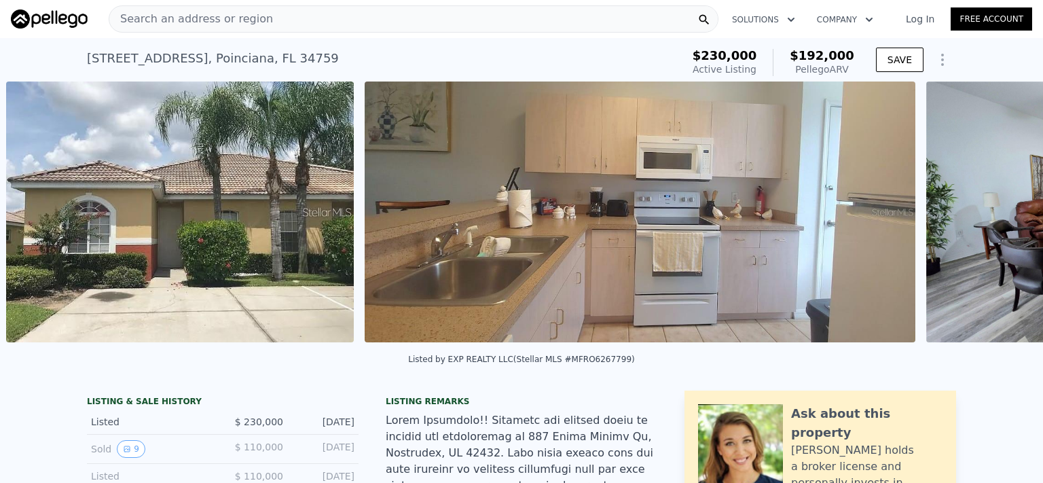
scroll to position [0, 621]
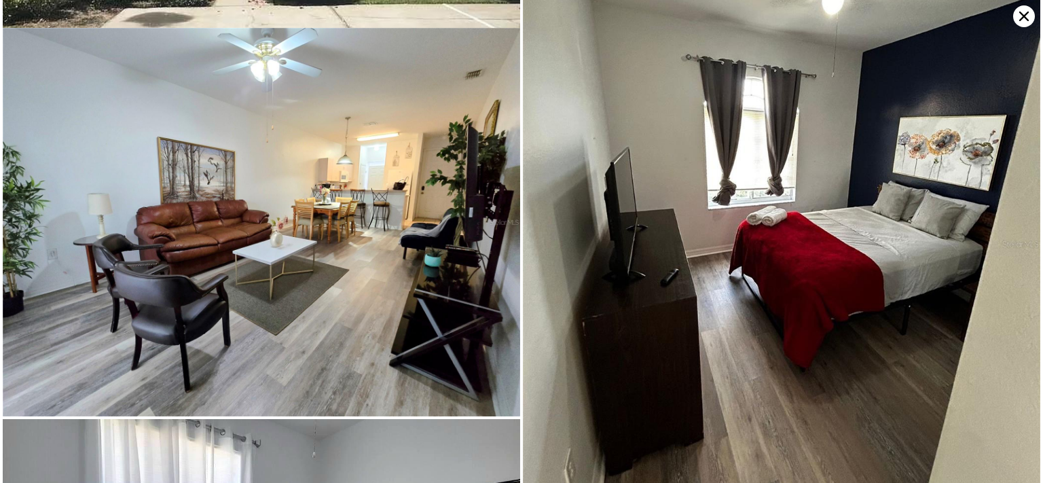
scroll to position [329, 0]
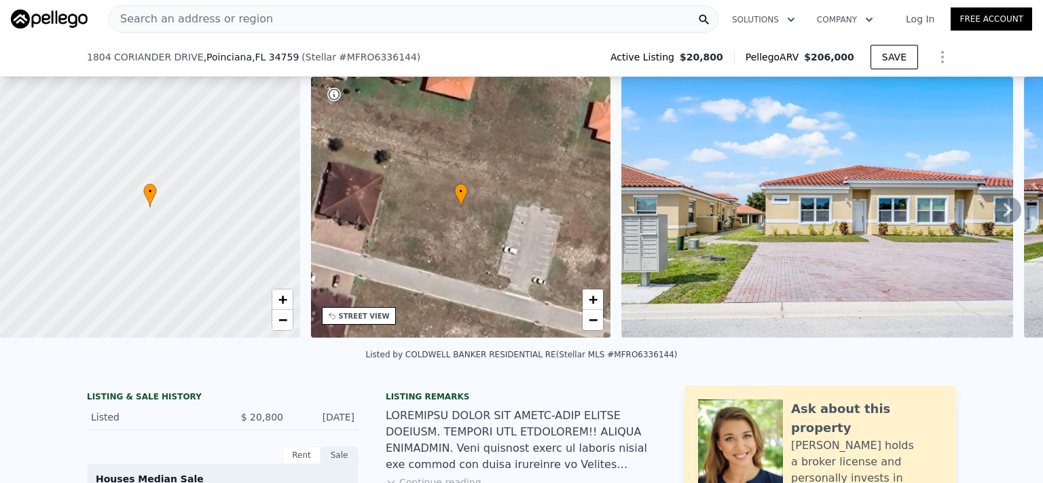
scroll to position [83, 0]
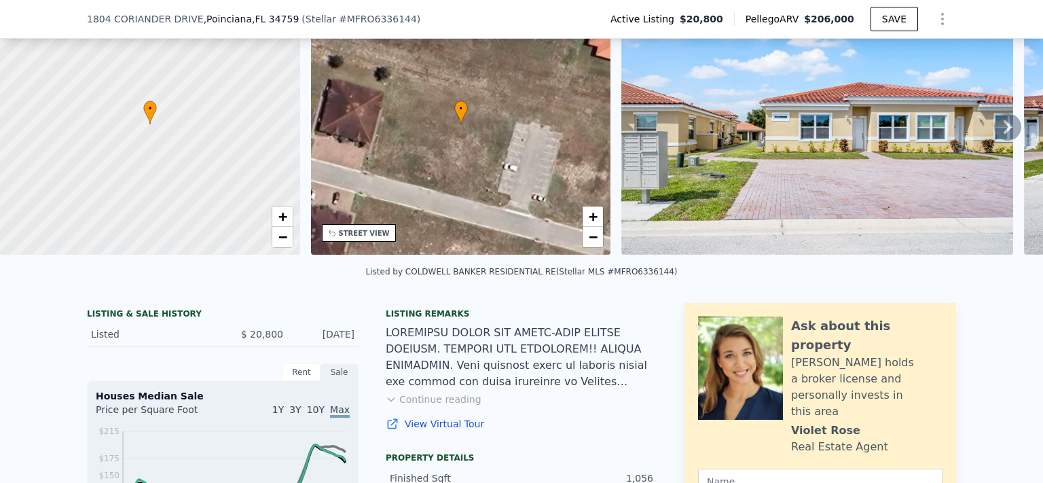
click at [443, 406] on button "Continue reading" at bounding box center [434, 399] width 96 height 14
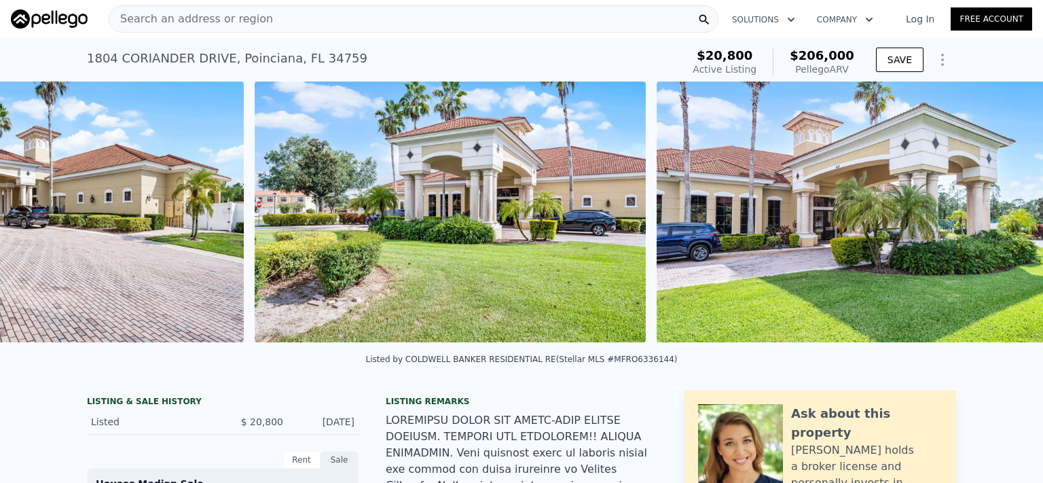
scroll to position [0, 6469]
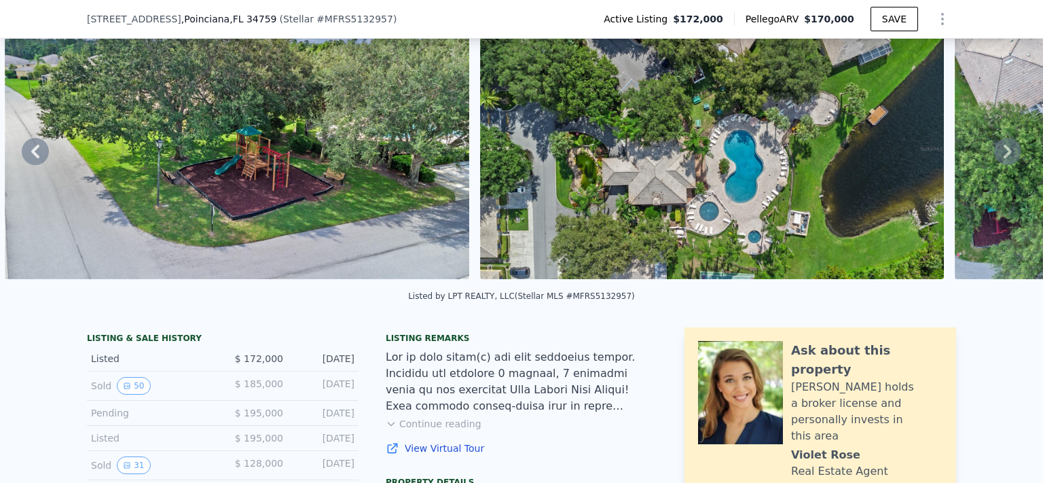
scroll to position [64, 0]
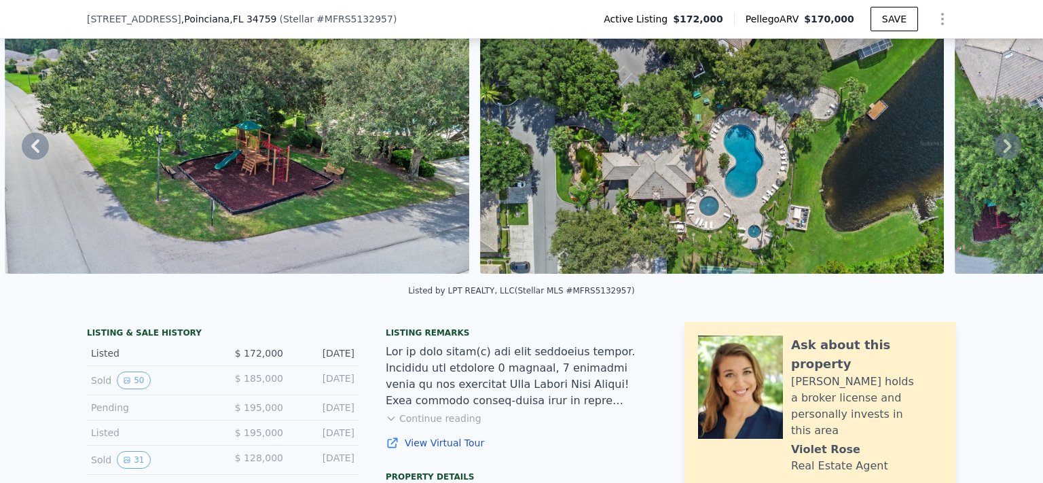
click at [433, 407] on div at bounding box center [522, 375] width 272 height 65
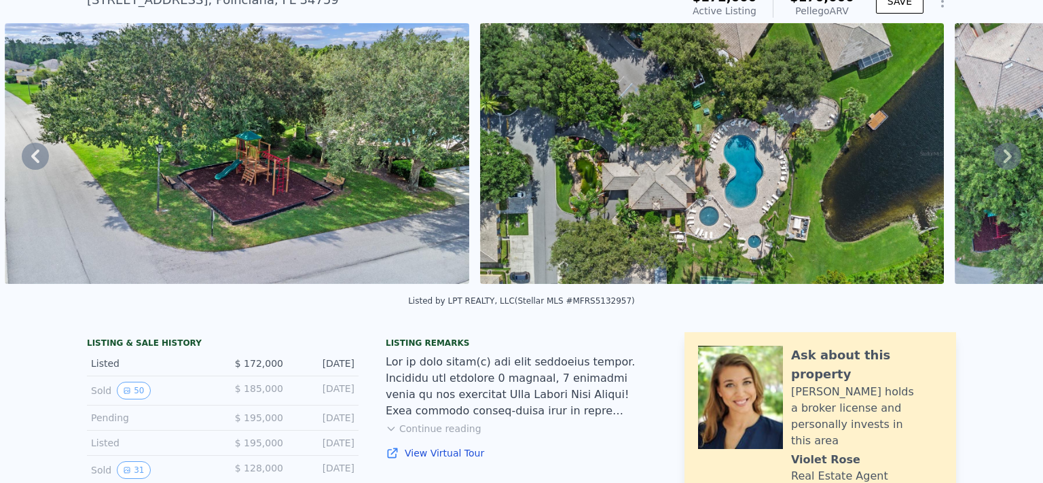
click at [581, 48] on img at bounding box center [712, 153] width 464 height 261
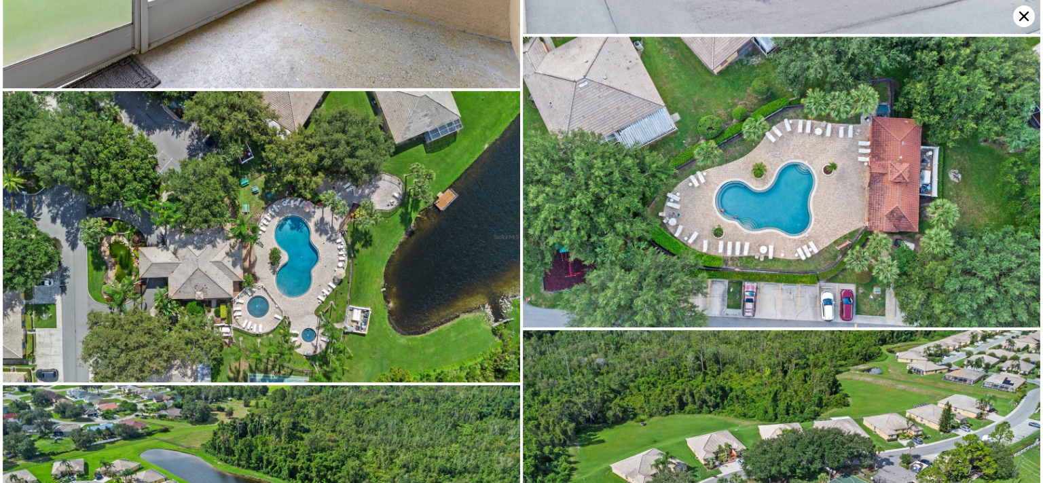
scroll to position [3382, 0]
click at [1021, 21] on icon at bounding box center [1024, 16] width 22 height 22
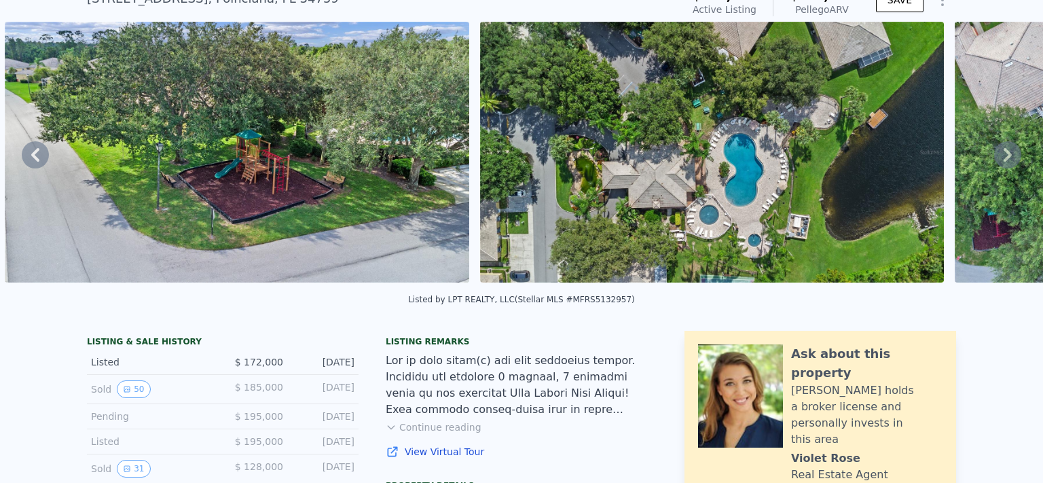
scroll to position [64, 0]
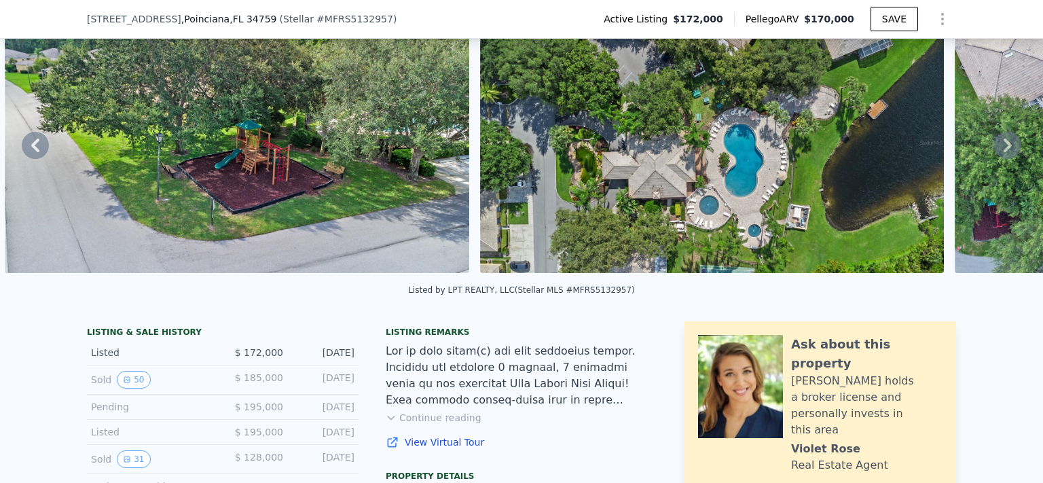
click at [939, 56] on img at bounding box center [712, 142] width 464 height 261
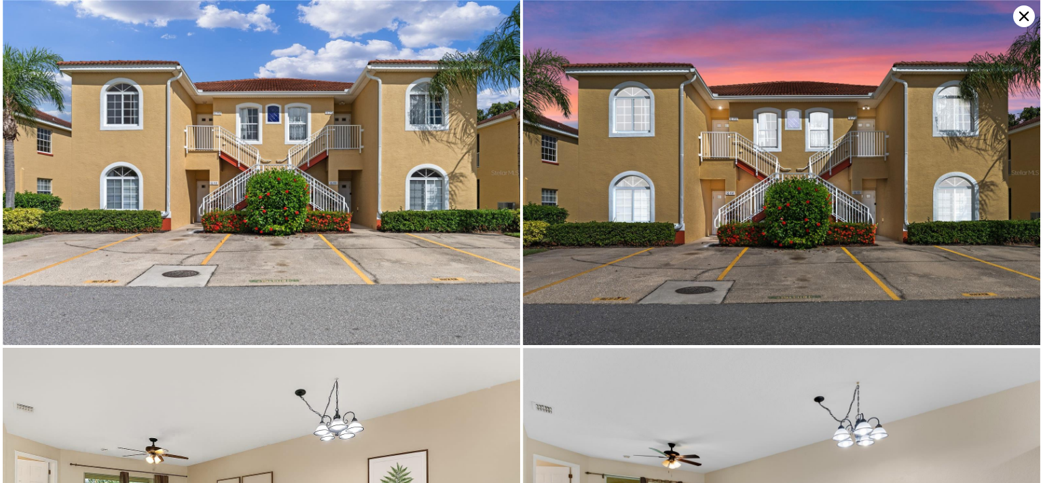
click at [1016, 16] on icon at bounding box center [1024, 16] width 22 height 22
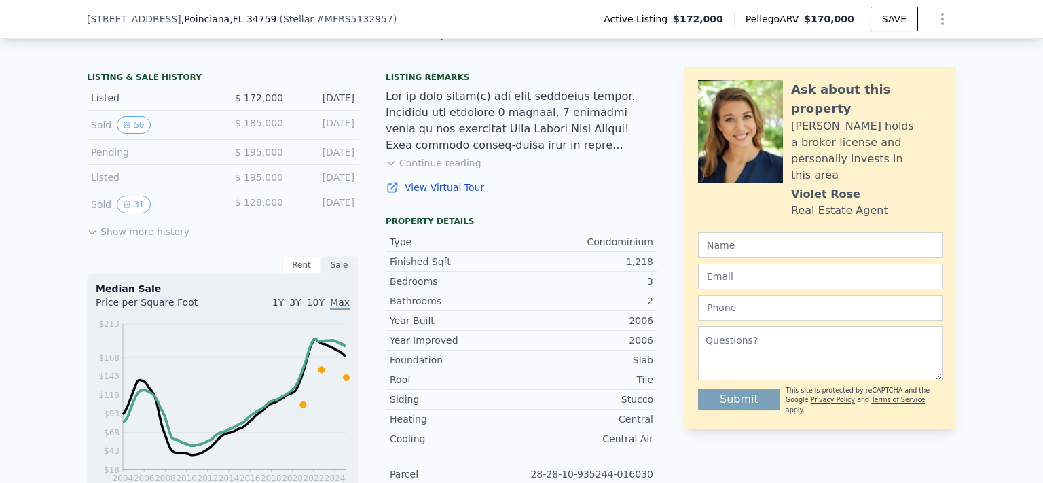
scroll to position [181, 0]
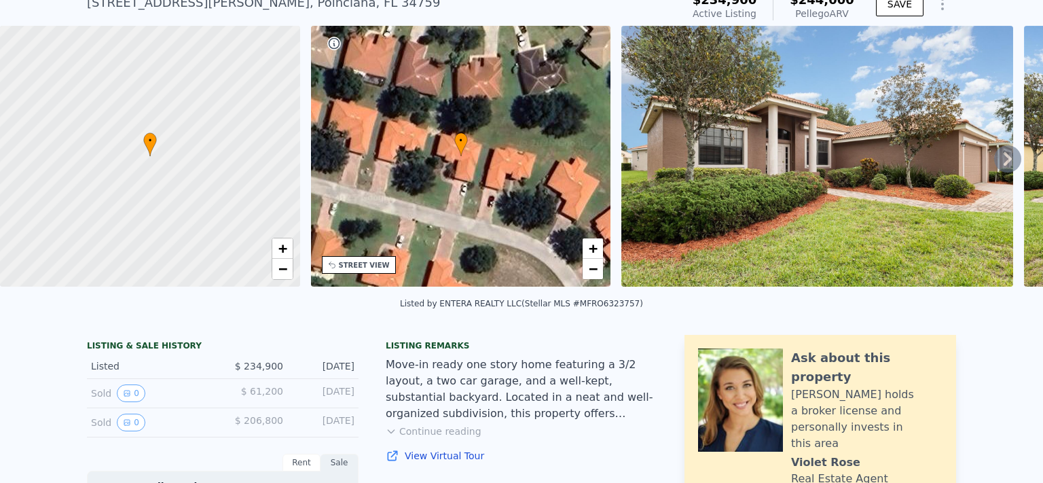
scroll to position [83, 0]
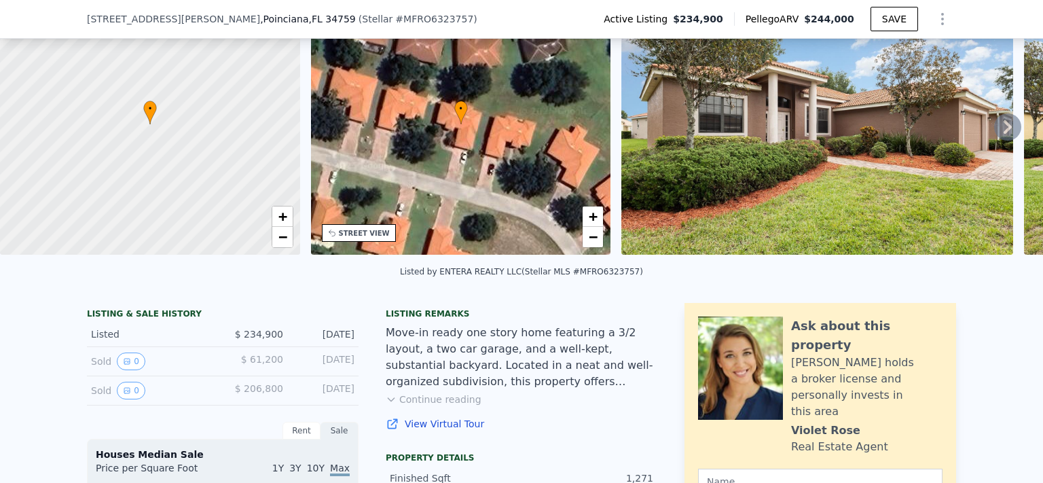
click at [453, 406] on button "Continue reading" at bounding box center [434, 399] width 96 height 14
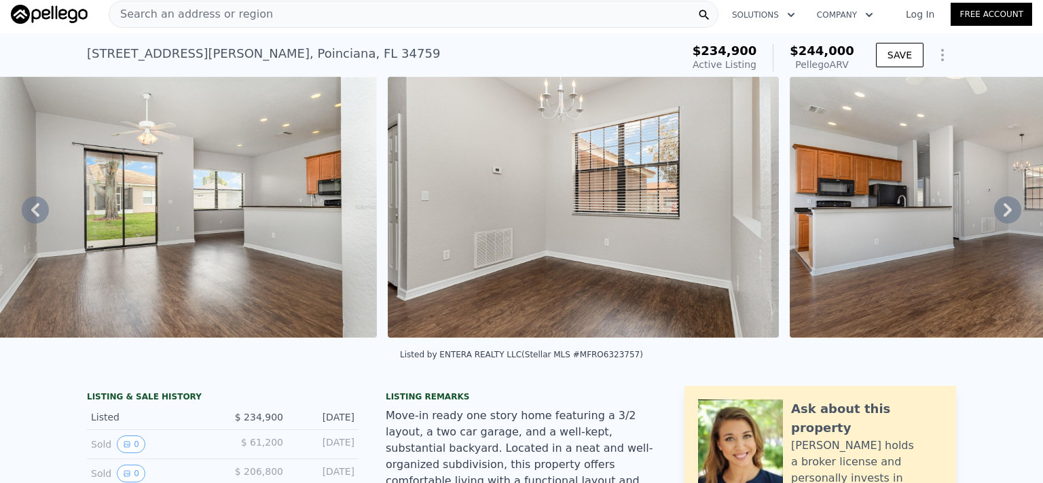
scroll to position [0, 1425]
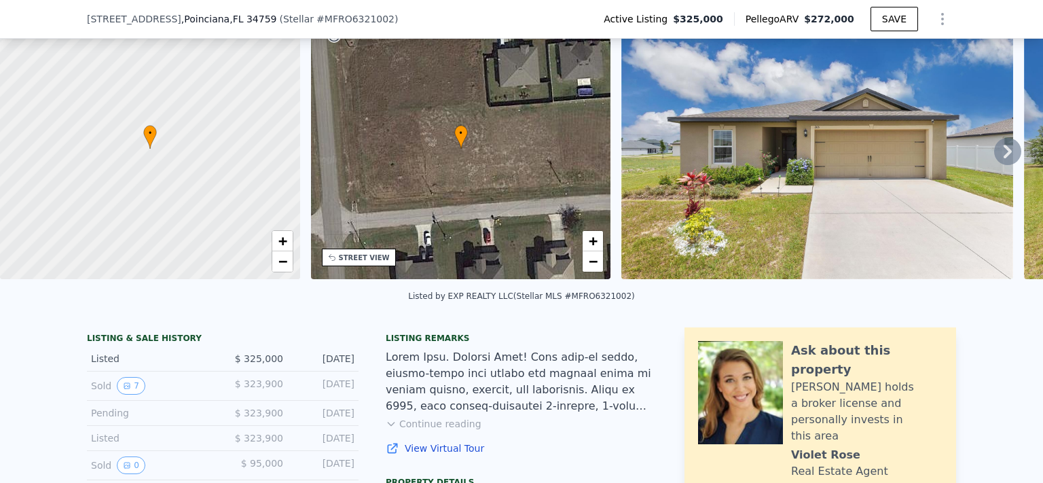
scroll to position [83, 0]
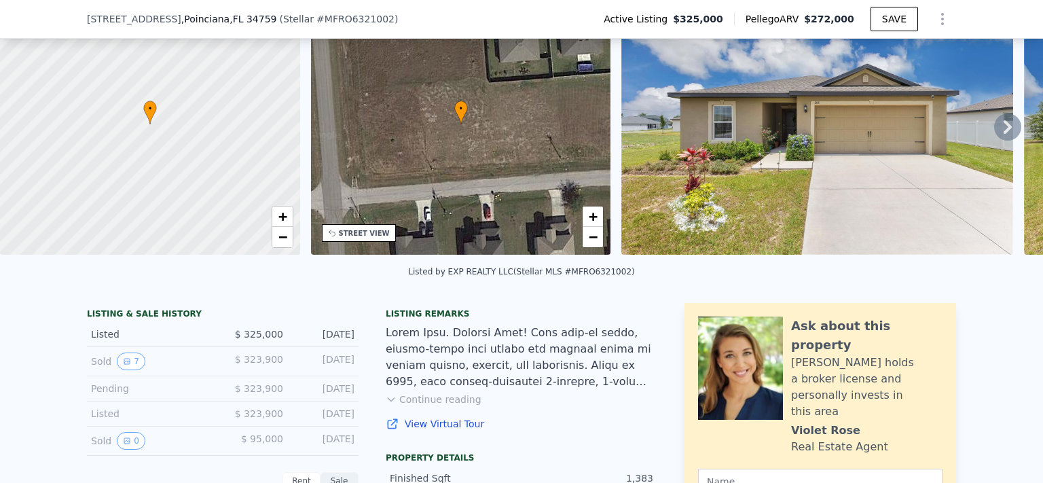
click at [429, 406] on button "Continue reading" at bounding box center [434, 399] width 96 height 14
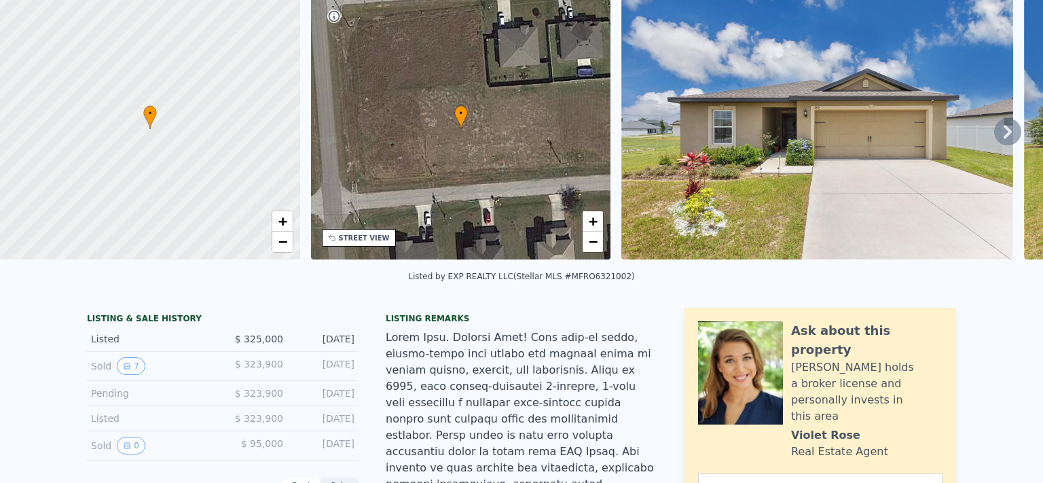
scroll to position [58, 0]
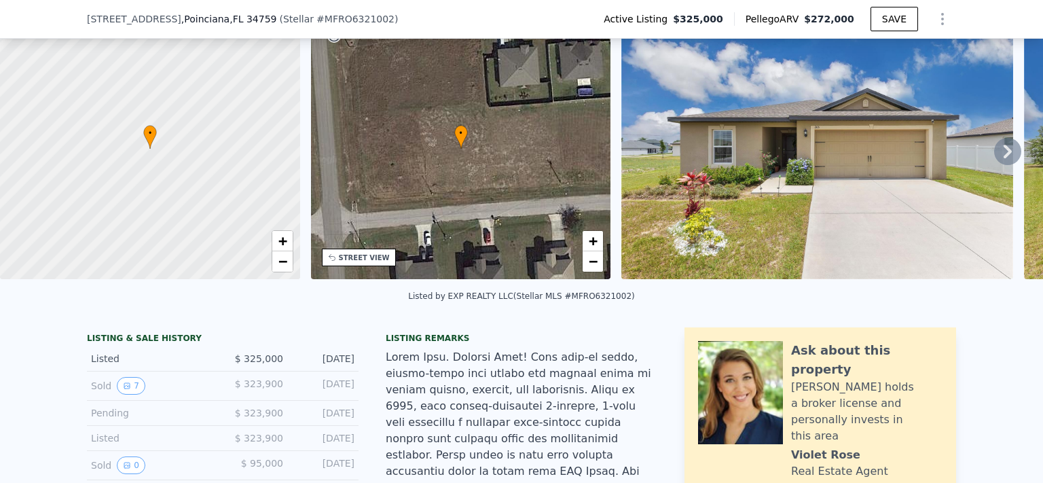
drag, startPoint x: 65, startPoint y: 346, endPoint x: 103, endPoint y: 346, distance: 38.0
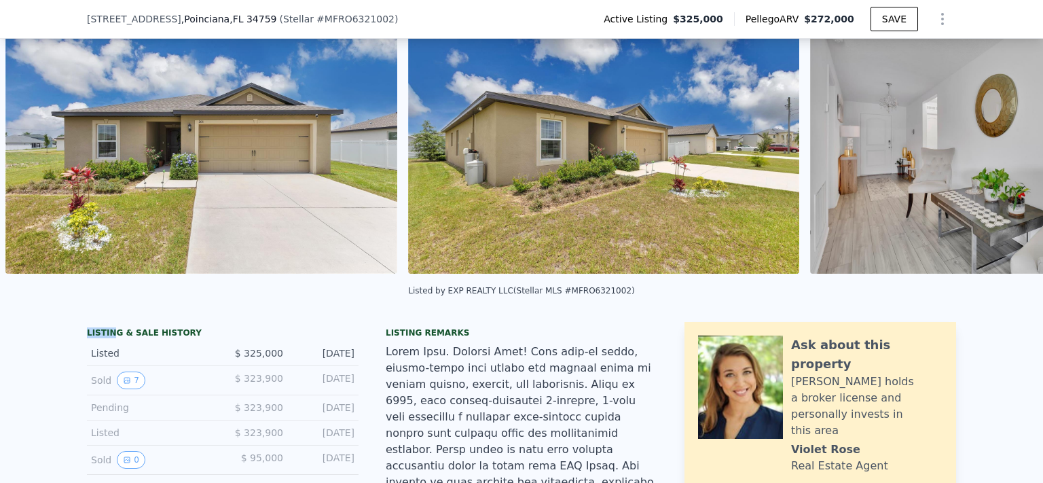
scroll to position [64, 0]
click at [587, 218] on img at bounding box center [603, 143] width 391 height 261
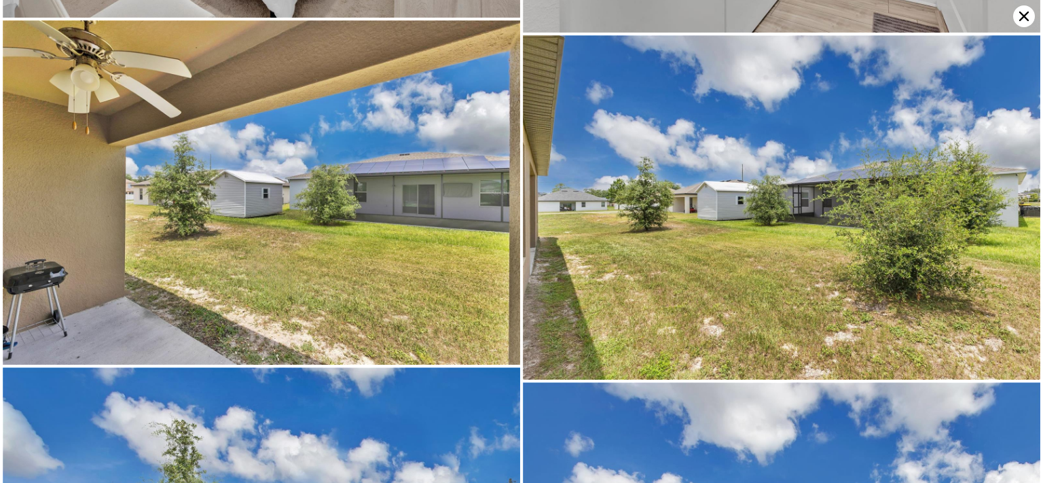
scroll to position [3111, 0]
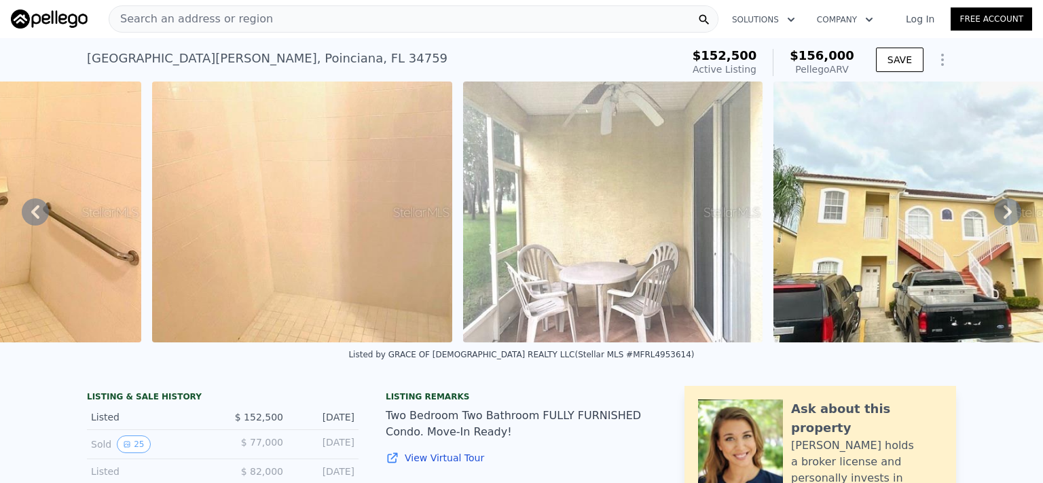
scroll to position [0, 9004]
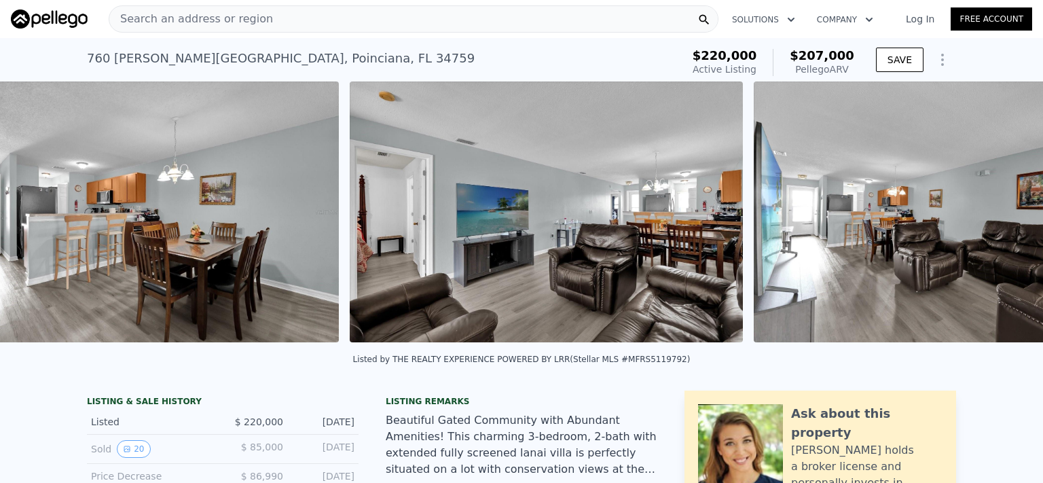
scroll to position [0, 2706]
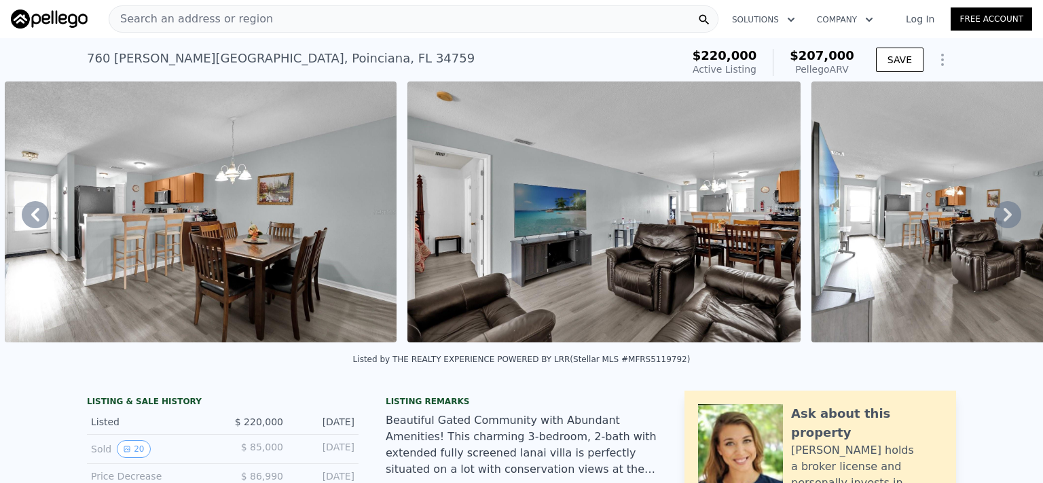
click at [267, 248] on img at bounding box center [201, 211] width 392 height 261
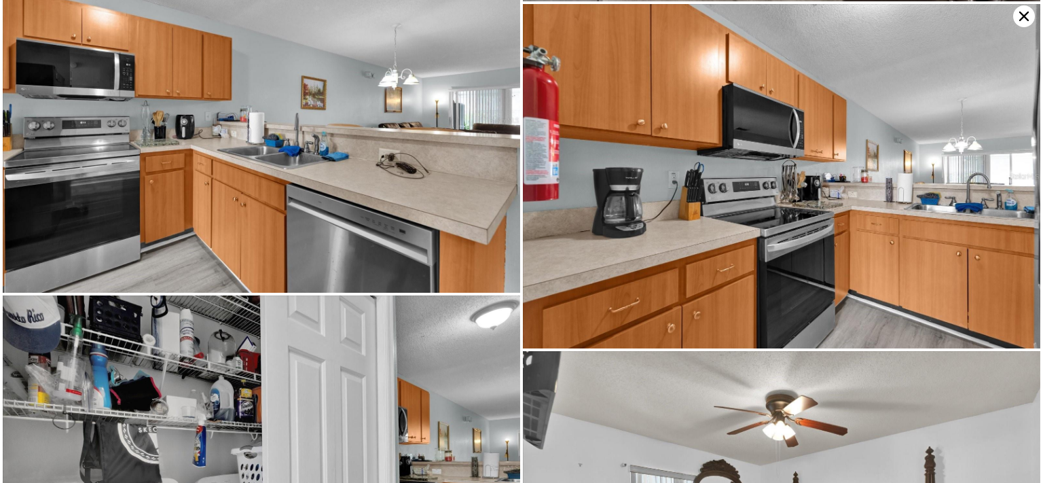
scroll to position [1373, 0]
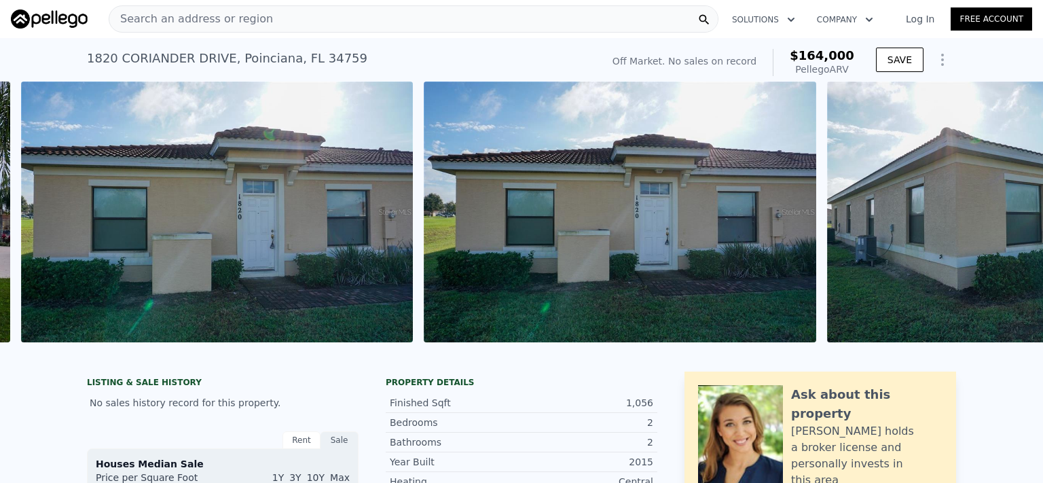
scroll to position [0, 2988]
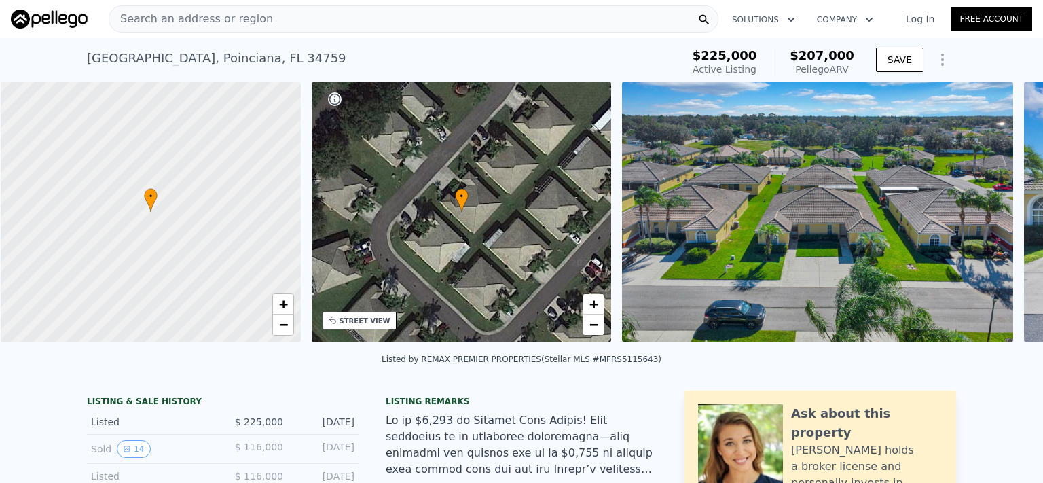
scroll to position [0, 5]
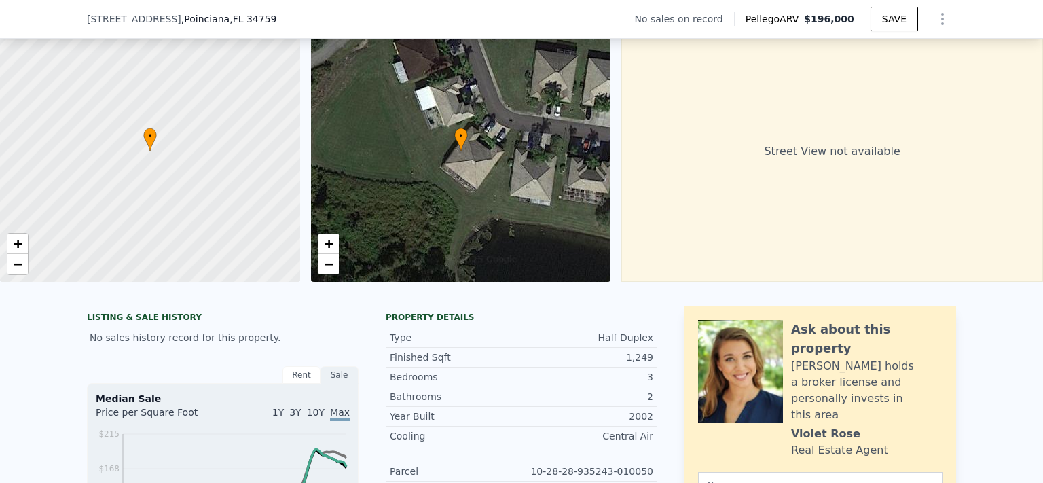
scroll to position [65, 0]
